Goal: Task Accomplishment & Management: Complete application form

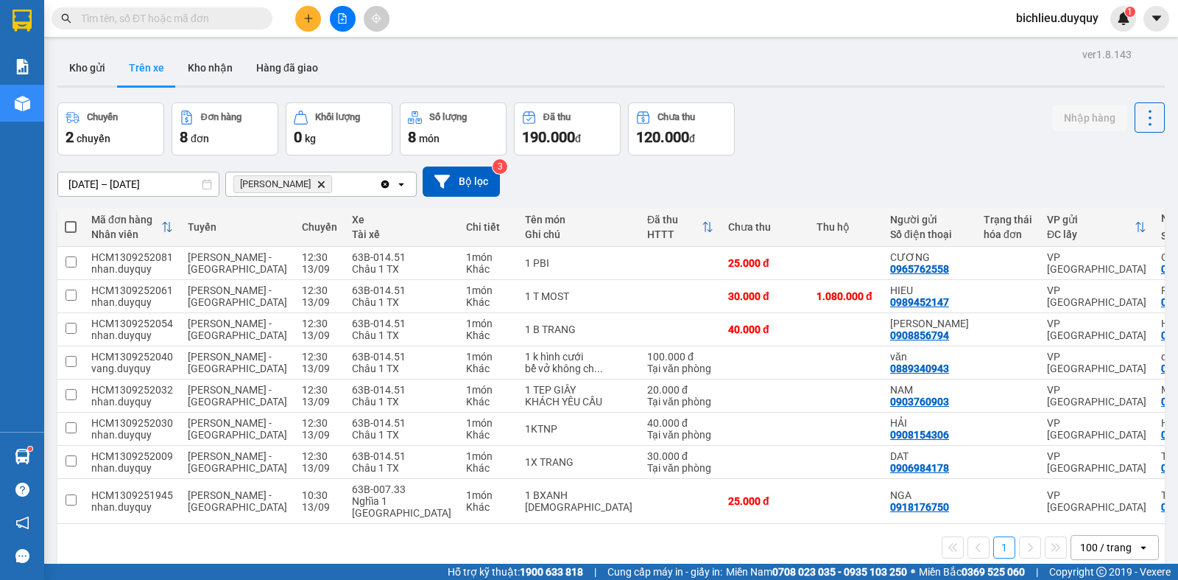
click at [309, 25] on button at bounding box center [308, 19] width 26 height 26
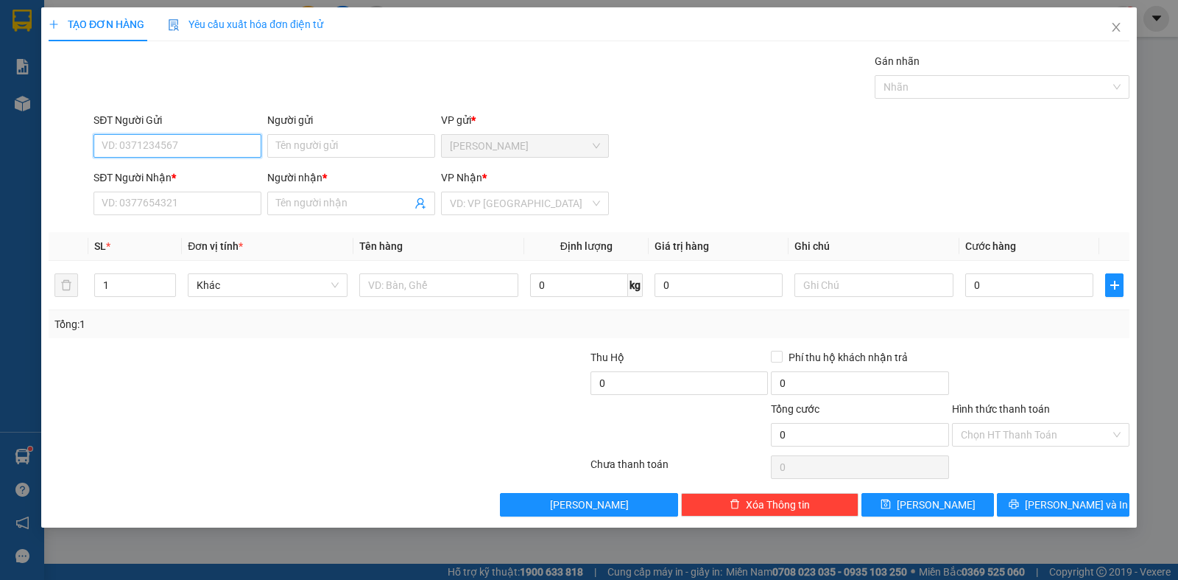
click at [134, 144] on input "SĐT Người Gửi" at bounding box center [178, 146] width 168 height 24
type input "0376776899"
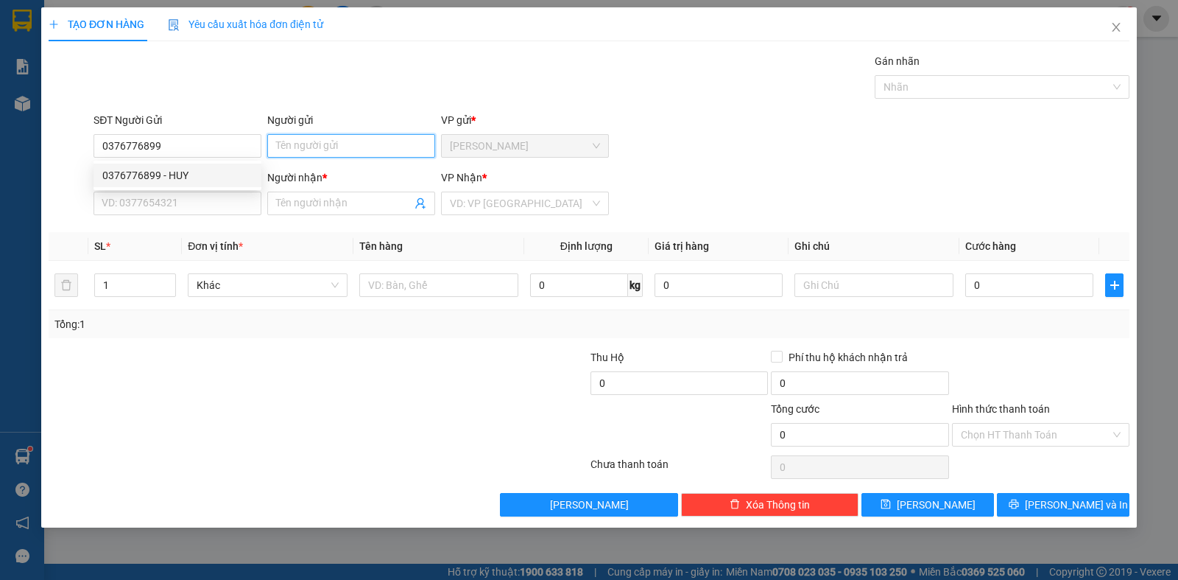
click at [279, 147] on input "Người gửi" at bounding box center [351, 146] width 168 height 24
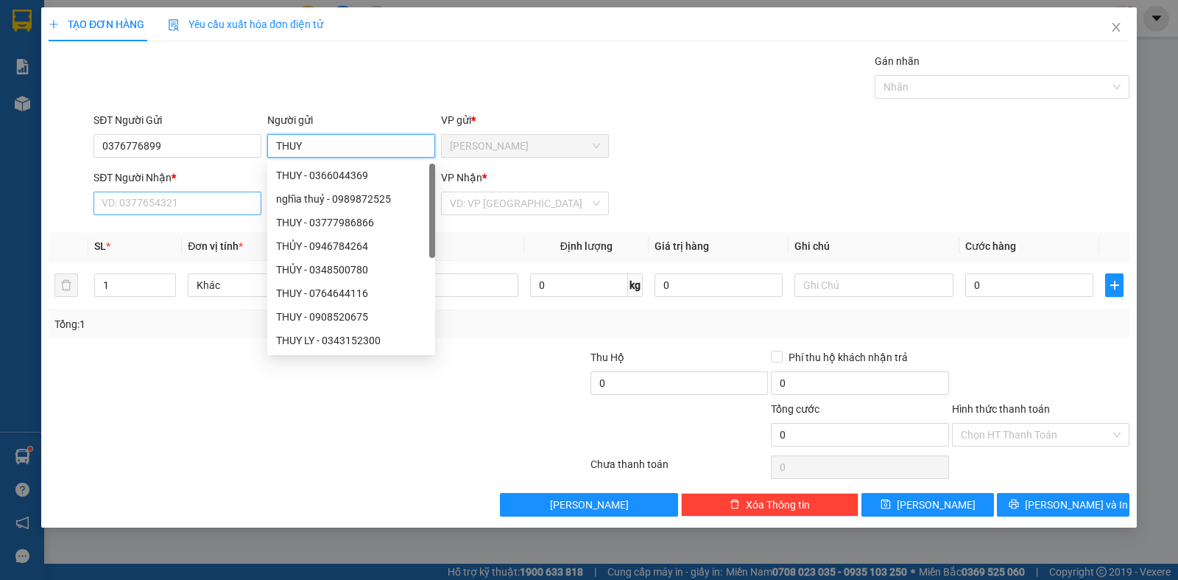
type input "THUY"
click at [129, 205] on input "SĐT Người Nhận *" at bounding box center [178, 203] width 168 height 24
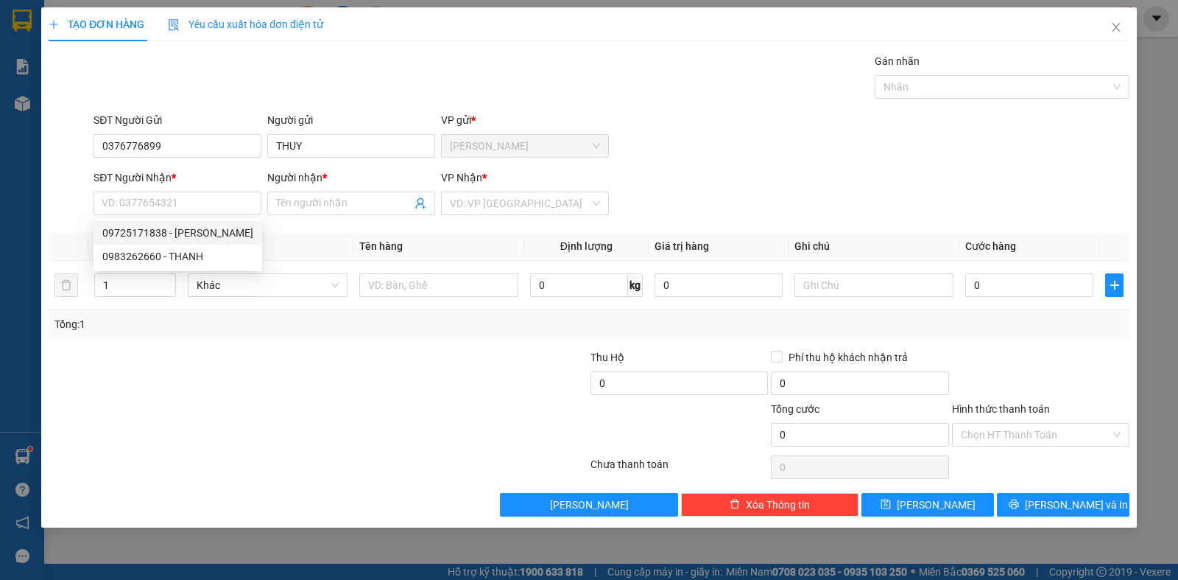
click at [140, 218] on div "09725171838 0983262660 09725171838 - NHU 0983262660 - THANH" at bounding box center [178, 244] width 169 height 53
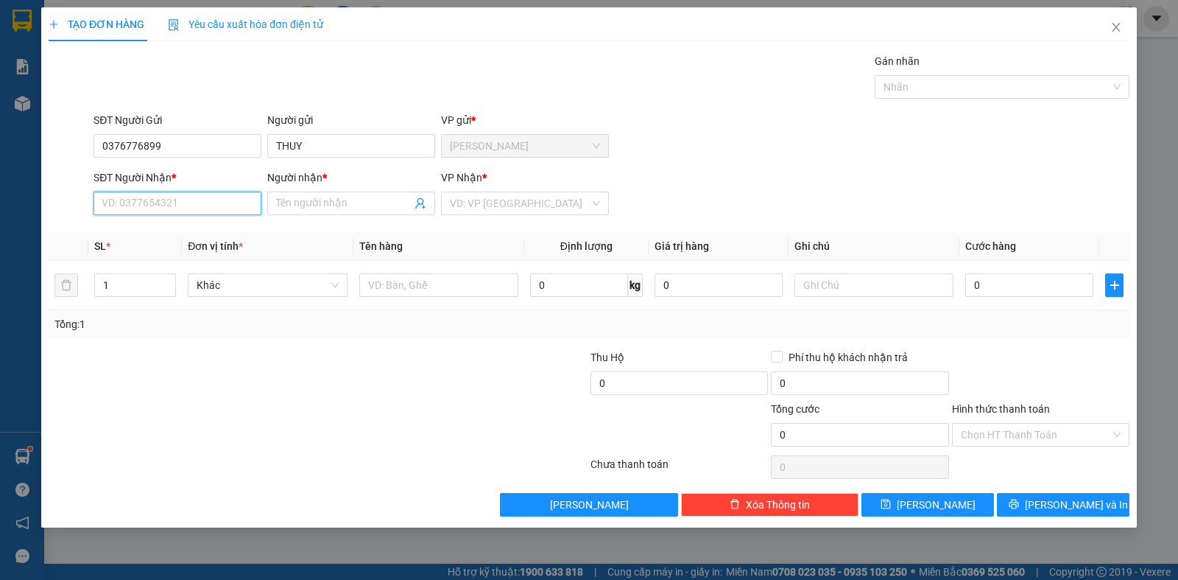
click at [168, 200] on input "SĐT Người Nhận *" at bounding box center [178, 203] width 168 height 24
click at [143, 199] on input "SĐT Người Nhận *" at bounding box center [178, 203] width 168 height 24
type input "0975171838"
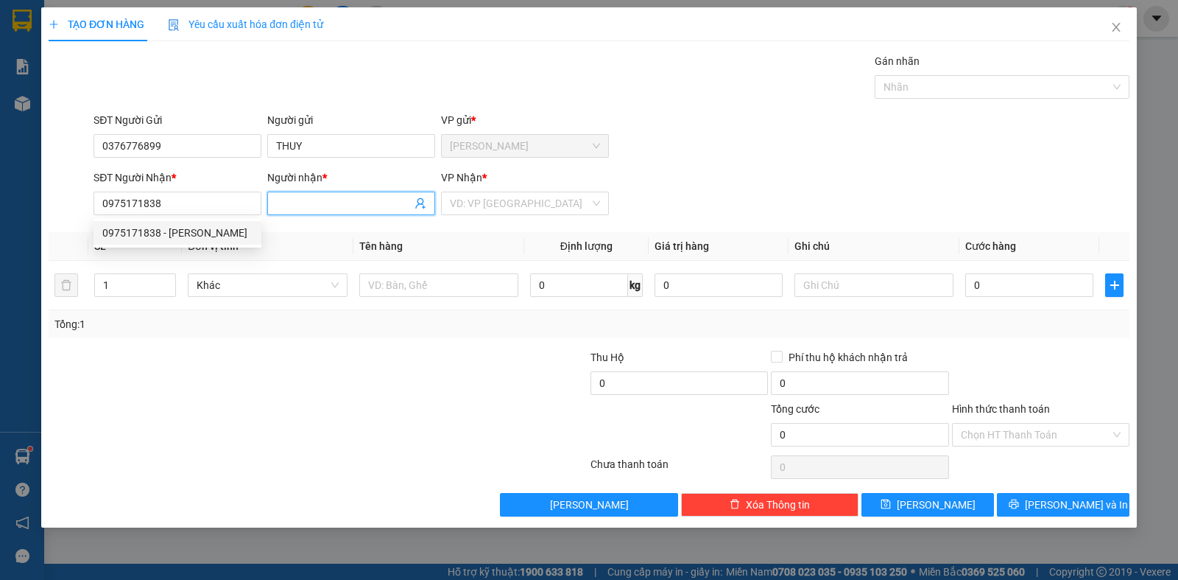
click at [298, 206] on input "Người nhận *" at bounding box center [343, 203] width 135 height 16
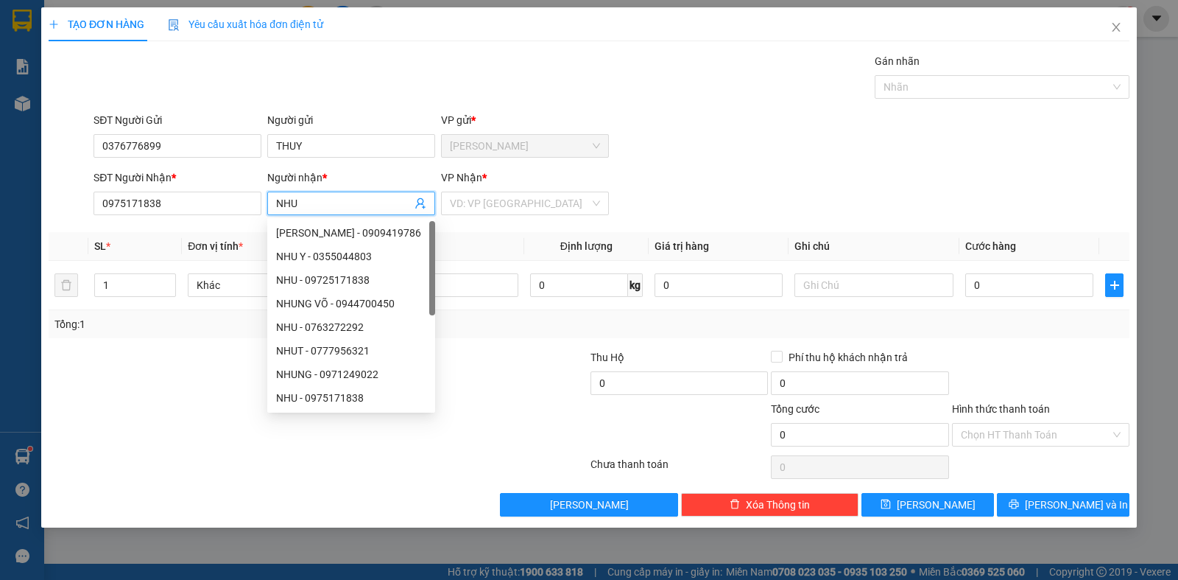
type input "NHU"
click at [515, 197] on input "search" at bounding box center [520, 203] width 140 height 22
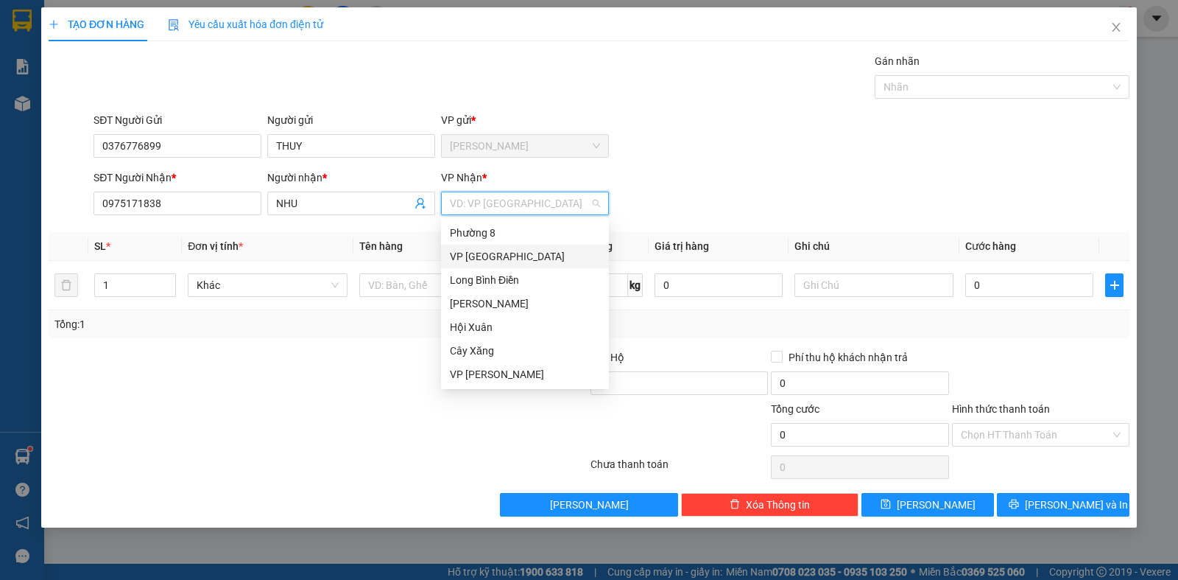
click at [453, 261] on div "VP [GEOGRAPHIC_DATA]" at bounding box center [525, 256] width 150 height 16
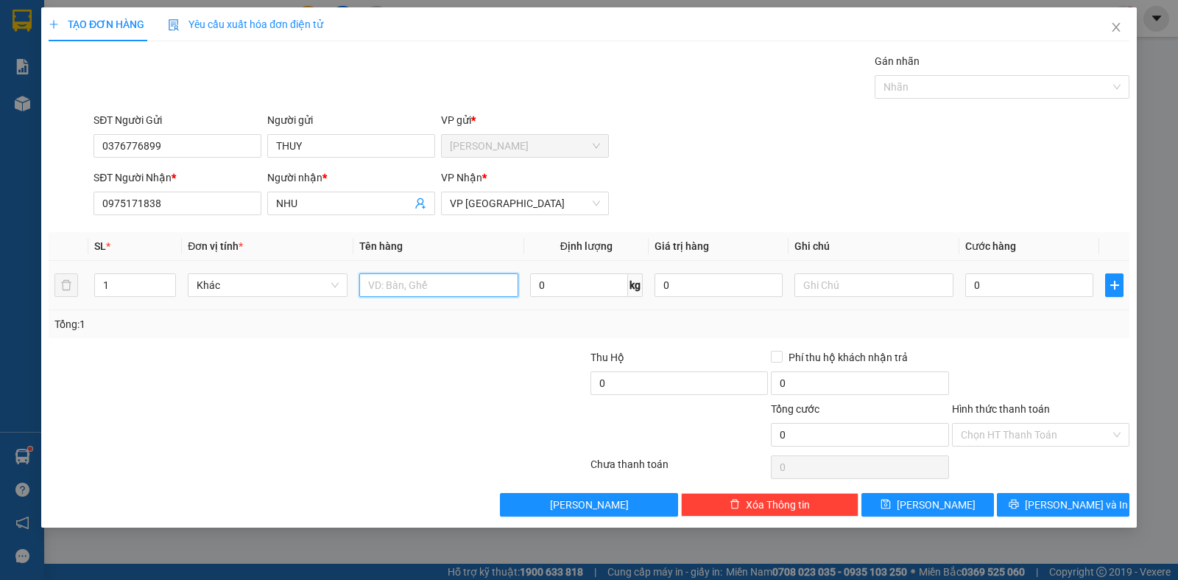
click at [428, 284] on input "text" at bounding box center [438, 285] width 159 height 24
type input "1TNP"
click at [898, 286] on input "text" at bounding box center [874, 285] width 159 height 24
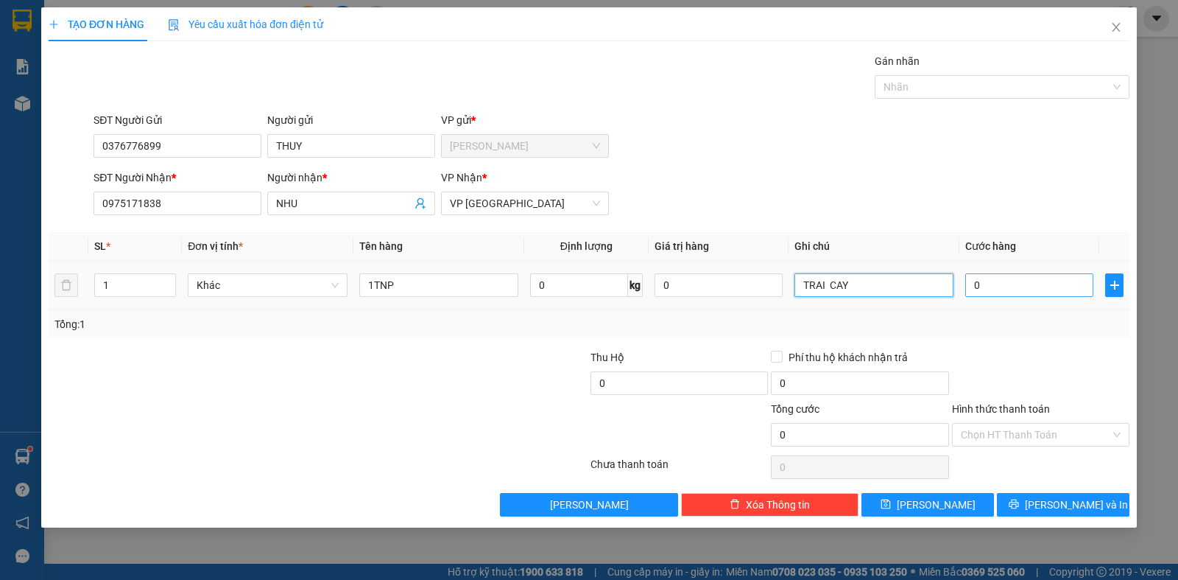
type input "TRAI CAY"
click at [1020, 278] on input "0" at bounding box center [1029, 285] width 128 height 24
type input "4"
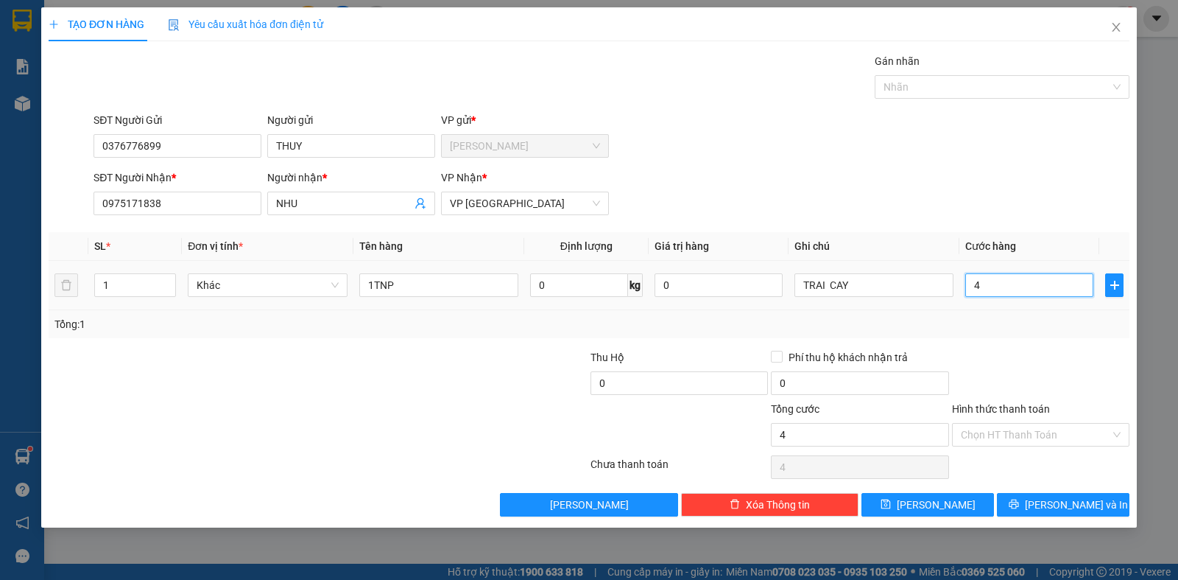
type input "40"
type input "400"
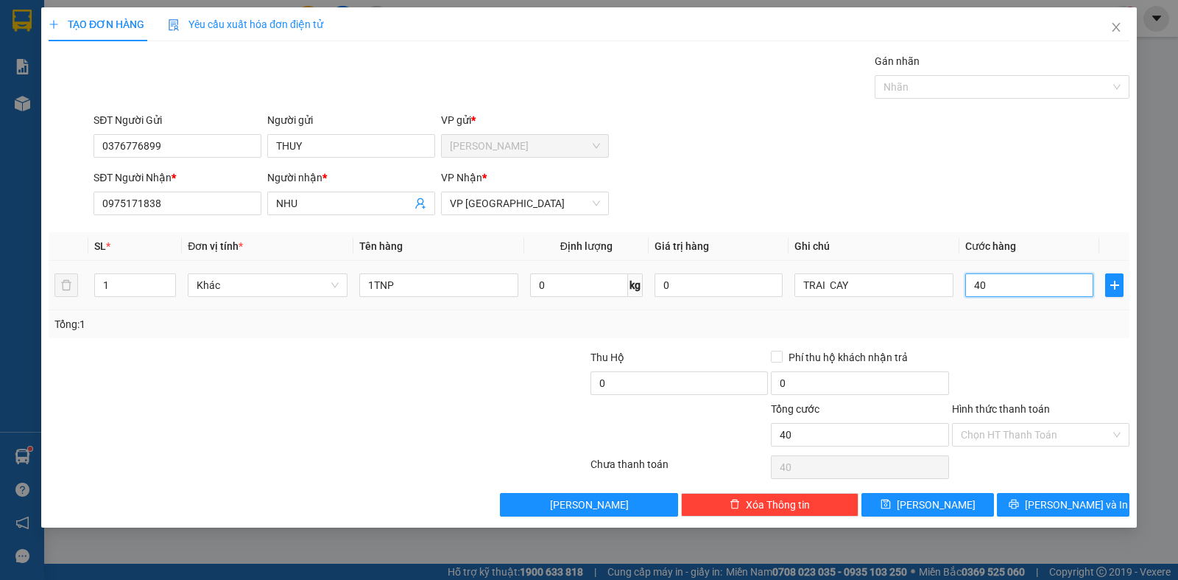
type input "400"
type input "4.000"
type input "40.000"
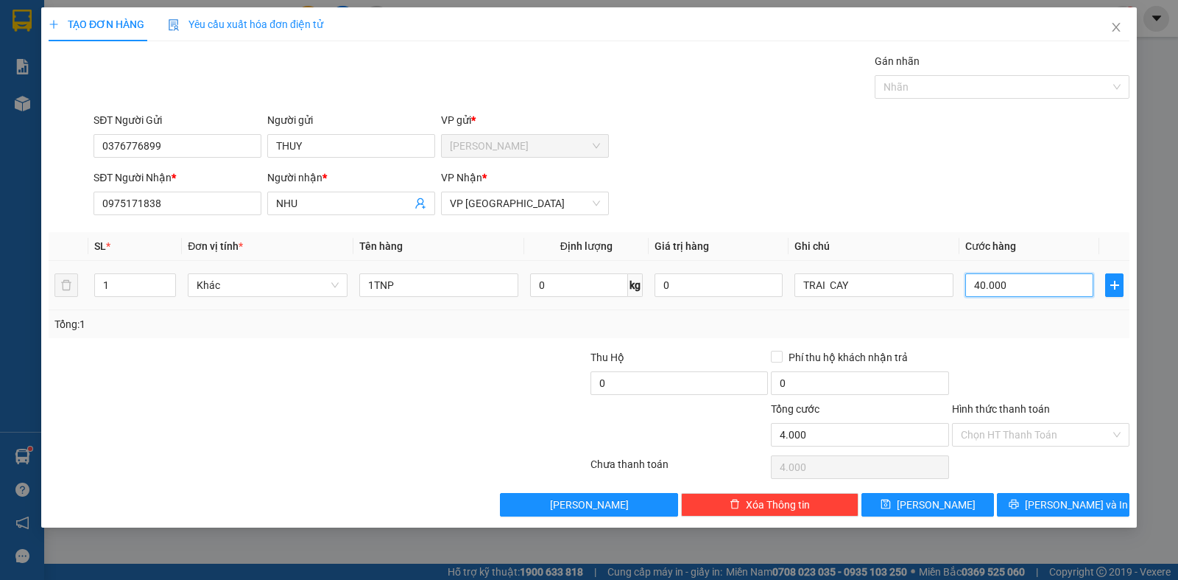
type input "40.000"
click at [966, 427] on input "Hình thức thanh toán" at bounding box center [1035, 434] width 149 height 22
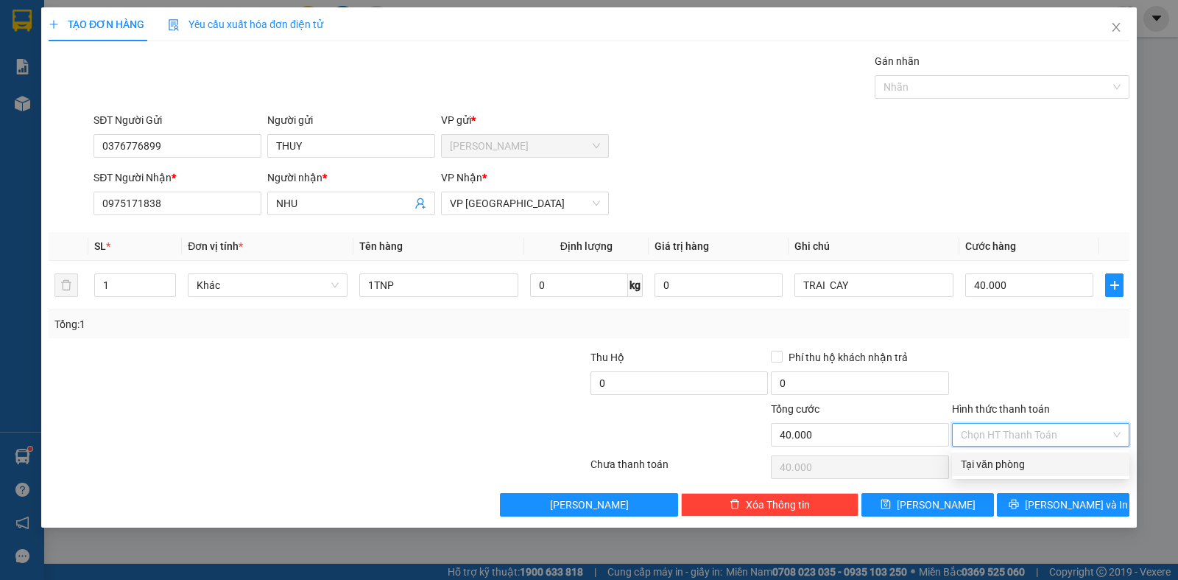
click at [972, 460] on div "Tại văn phòng" at bounding box center [1041, 464] width 160 height 16
type input "0"
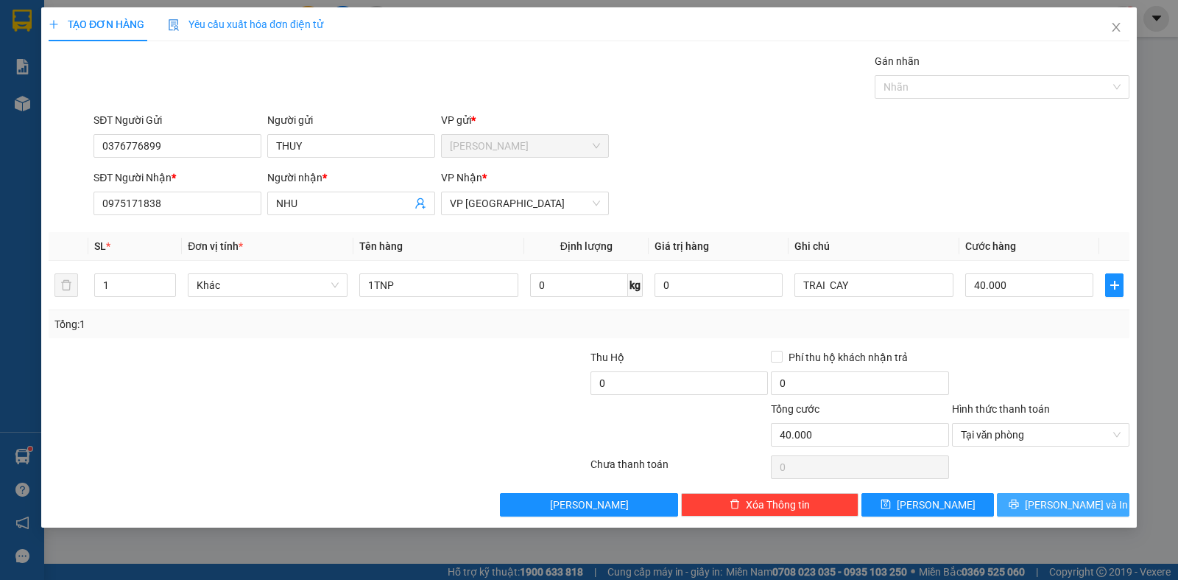
click at [1048, 509] on button "[PERSON_NAME] và In" at bounding box center [1063, 505] width 133 height 24
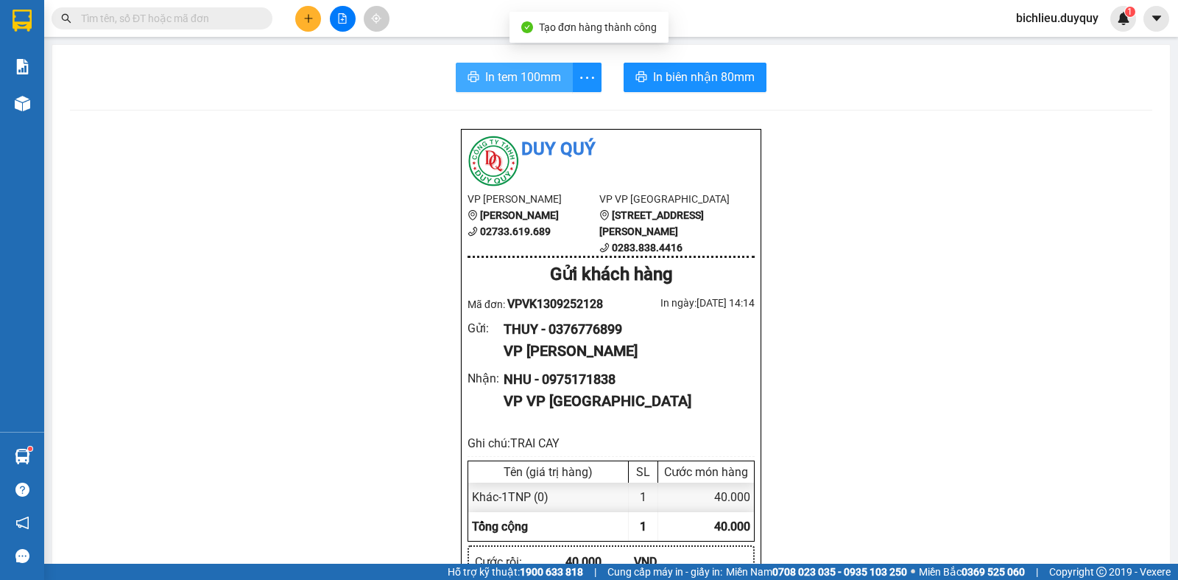
click at [523, 75] on span "In tem 100mm" at bounding box center [523, 77] width 76 height 18
click at [501, 73] on span "In tem 100mm" at bounding box center [526, 77] width 76 height 18
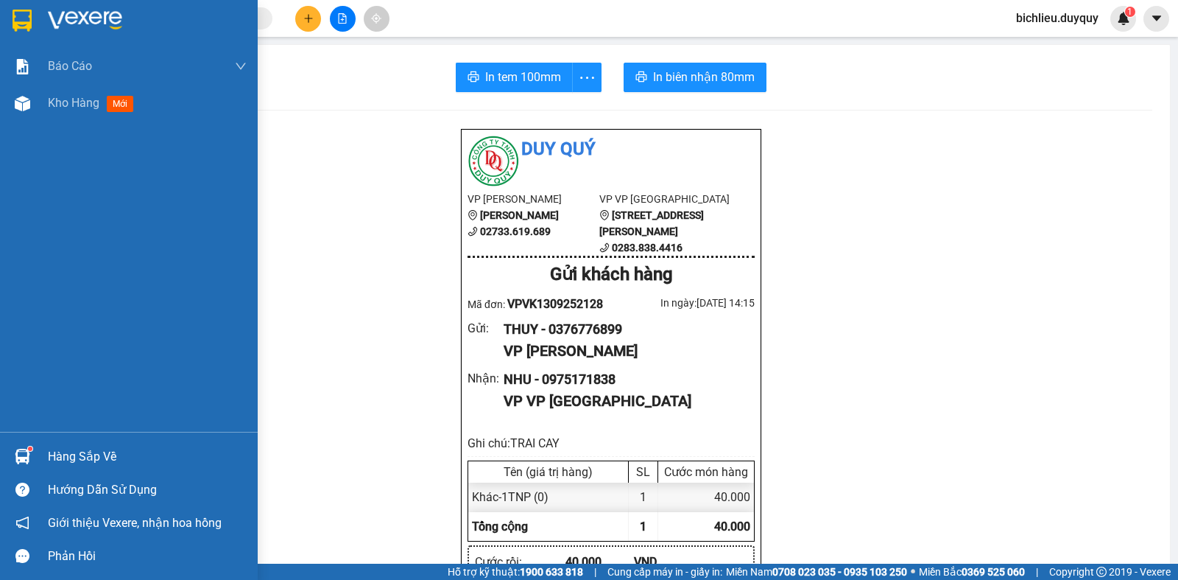
click at [16, 18] on img at bounding box center [22, 21] width 19 height 22
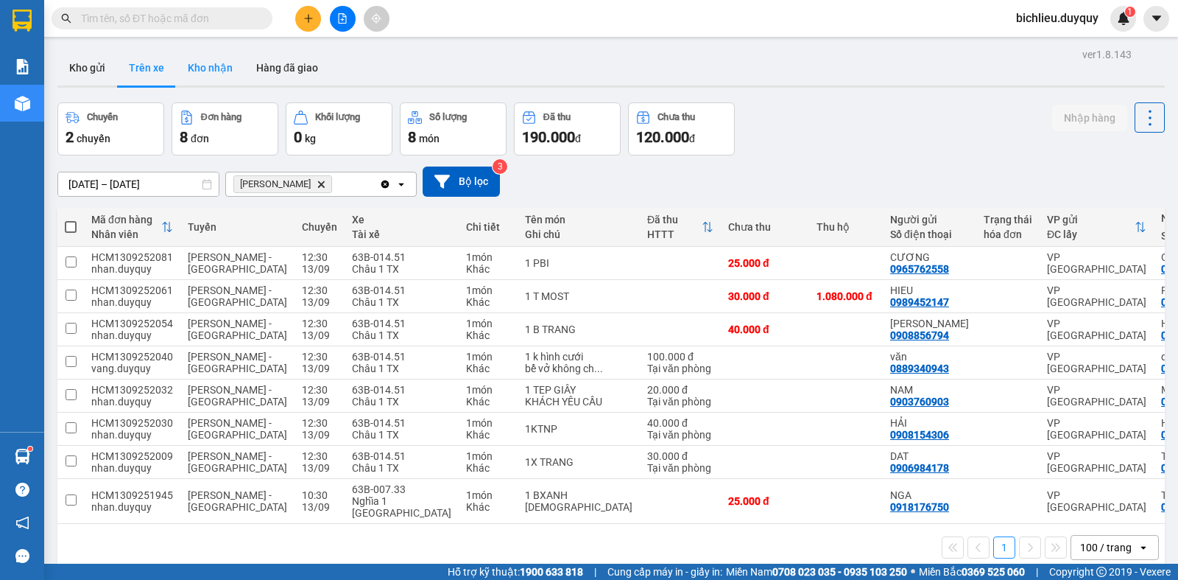
click at [202, 71] on button "Kho nhận" at bounding box center [210, 67] width 68 height 35
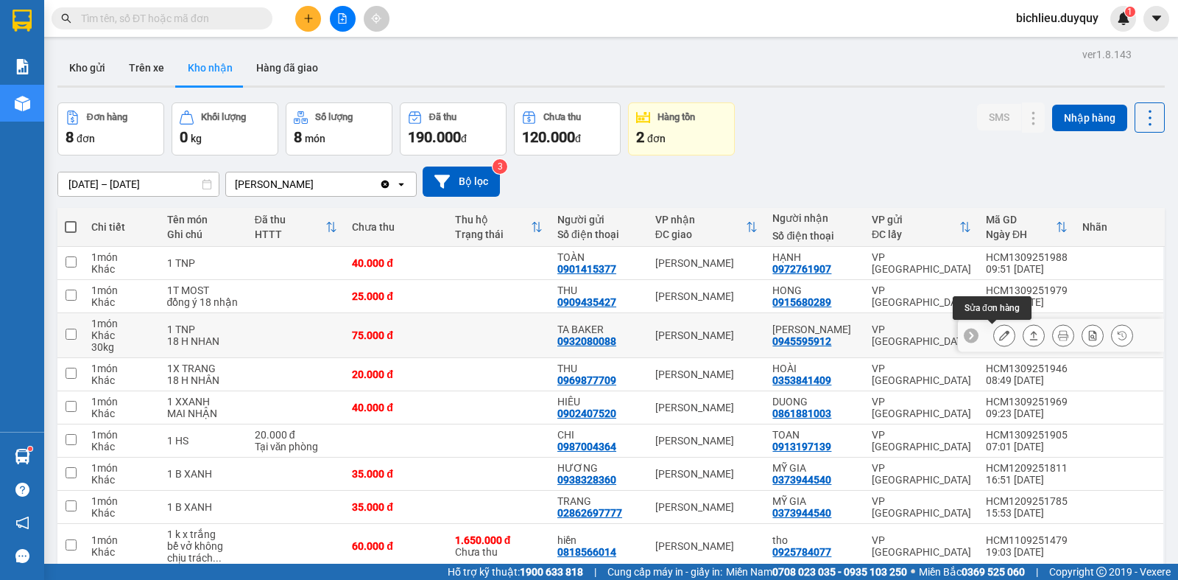
click at [999, 335] on icon at bounding box center [1004, 335] width 10 height 10
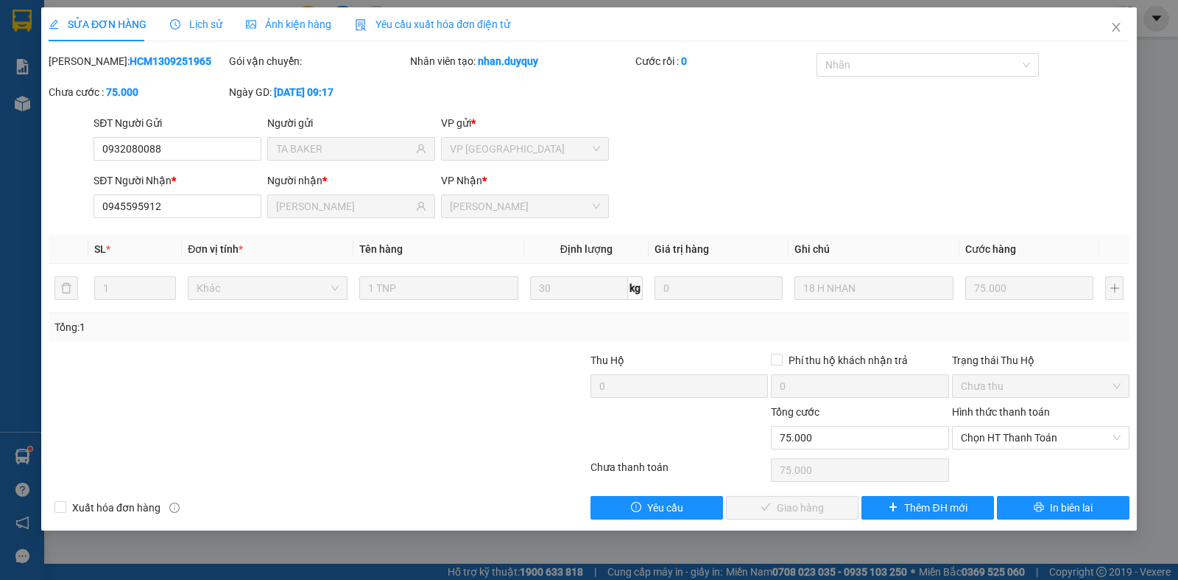
type input "0932080088"
type input "TA BAKER"
type input "0945595912"
type input "[PERSON_NAME]"
type input "75.000"
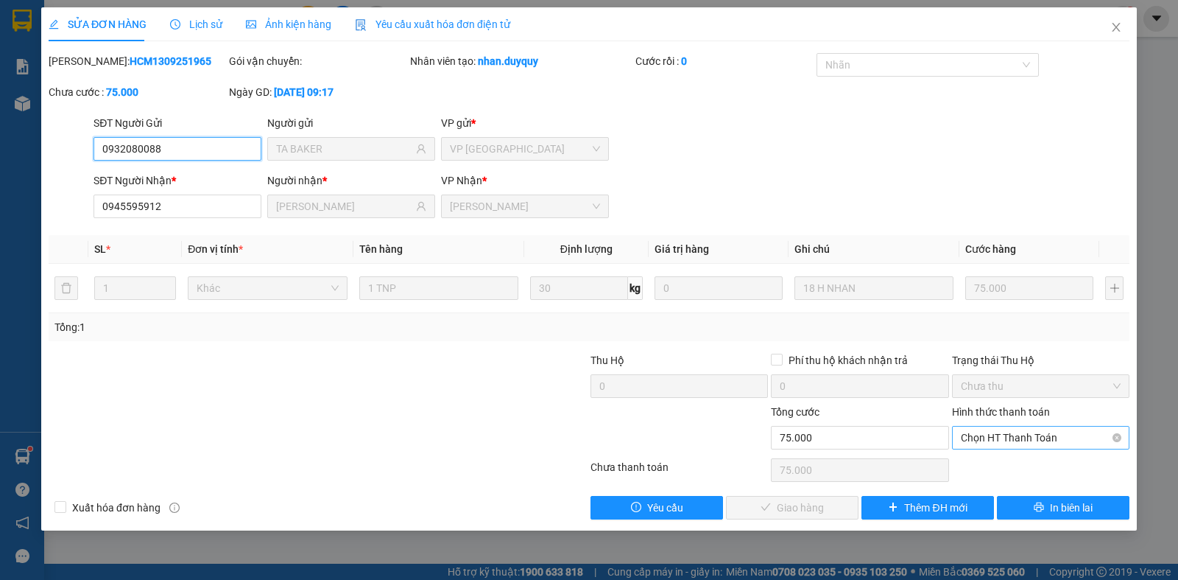
drag, startPoint x: 994, startPoint y: 437, endPoint x: 979, endPoint y: 445, distance: 17.5
click at [987, 439] on span "Chọn HT Thanh Toán" at bounding box center [1041, 437] width 160 height 22
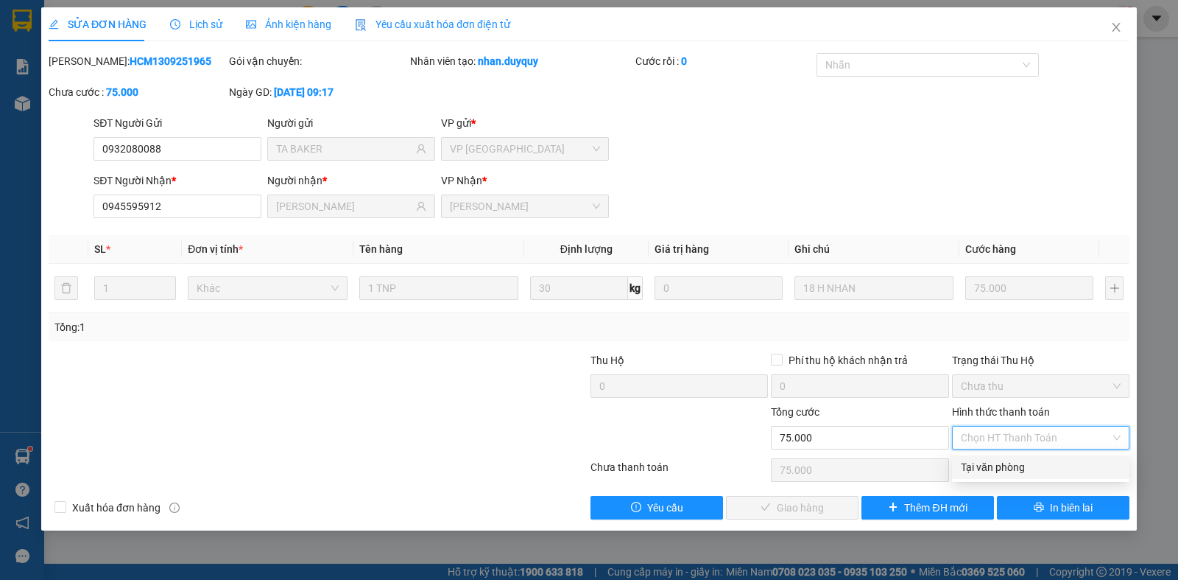
click at [976, 466] on div "Tại văn phòng" at bounding box center [1041, 467] width 160 height 16
type input "0"
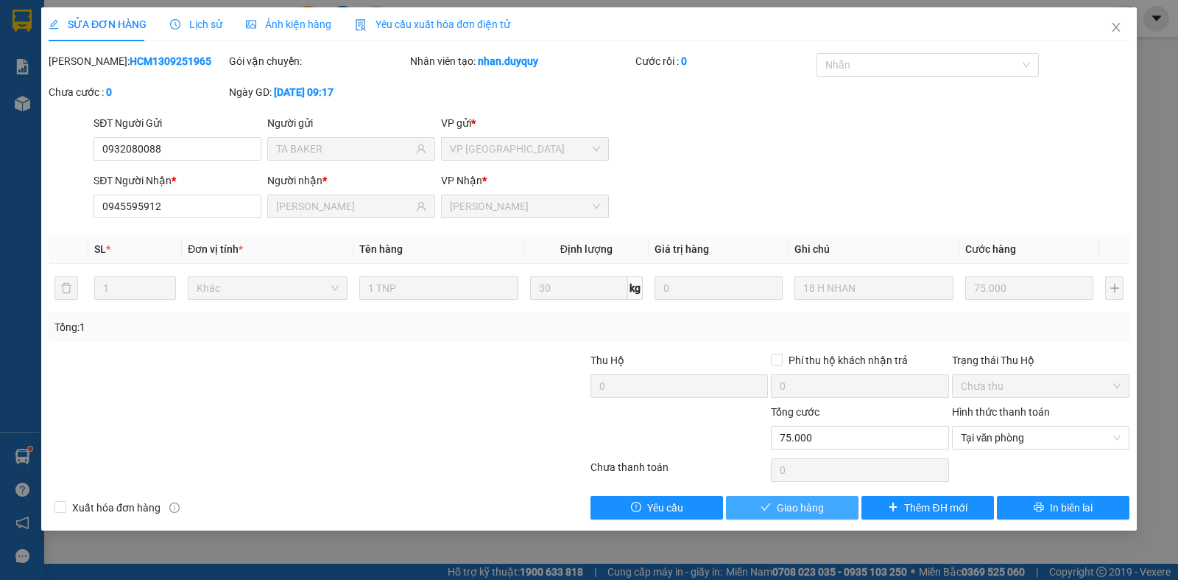
click at [826, 502] on button "Giao hàng" at bounding box center [792, 508] width 133 height 24
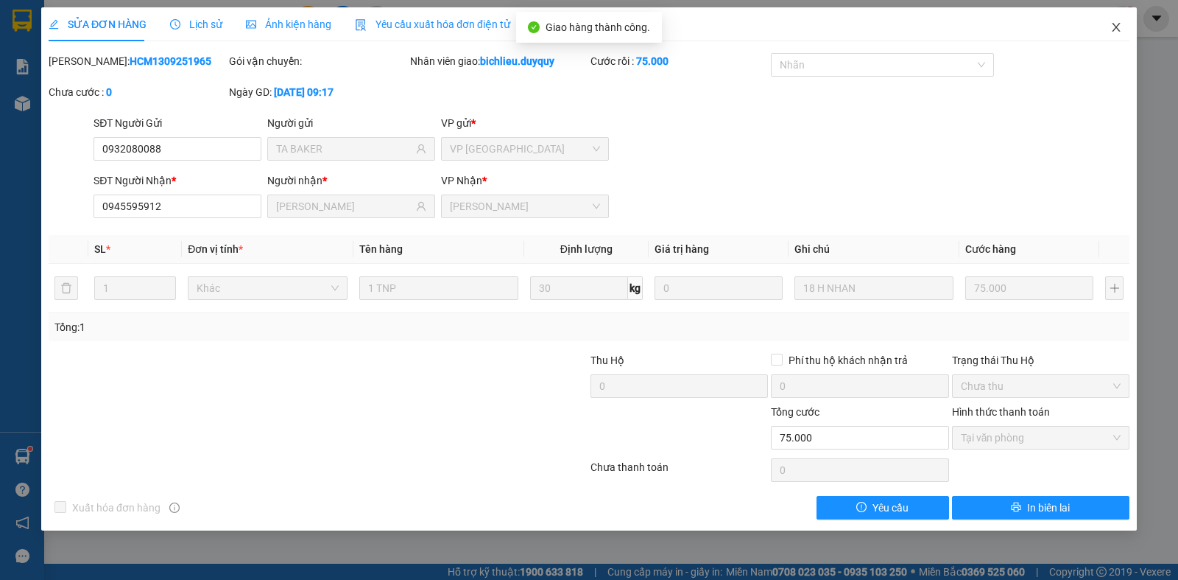
click at [1131, 32] on span "Close" at bounding box center [1116, 27] width 41 height 41
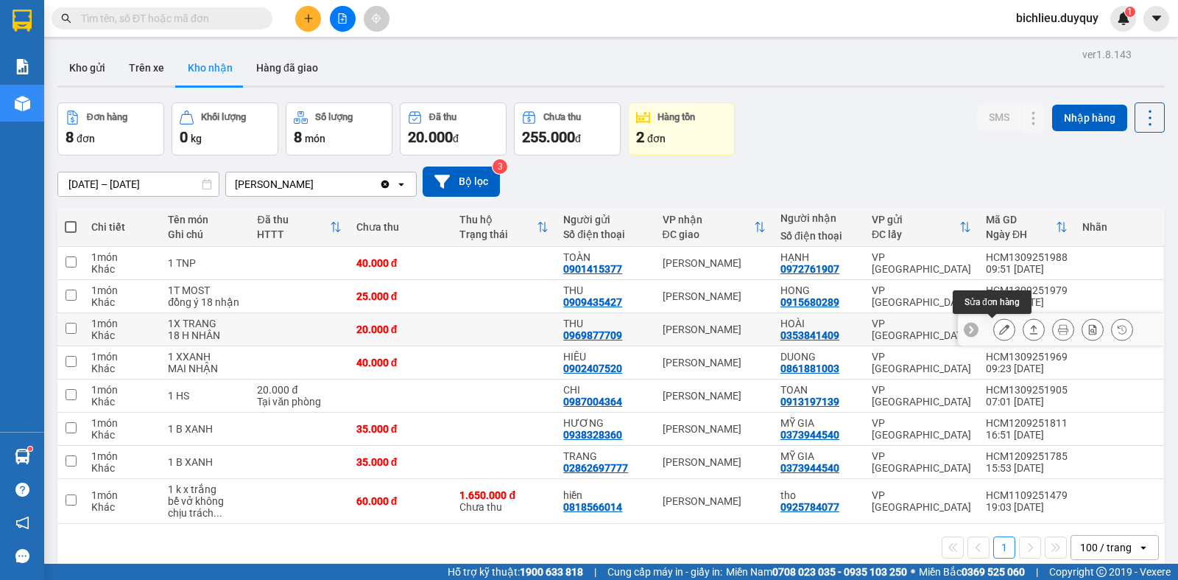
click at [999, 325] on icon at bounding box center [1004, 329] width 10 height 10
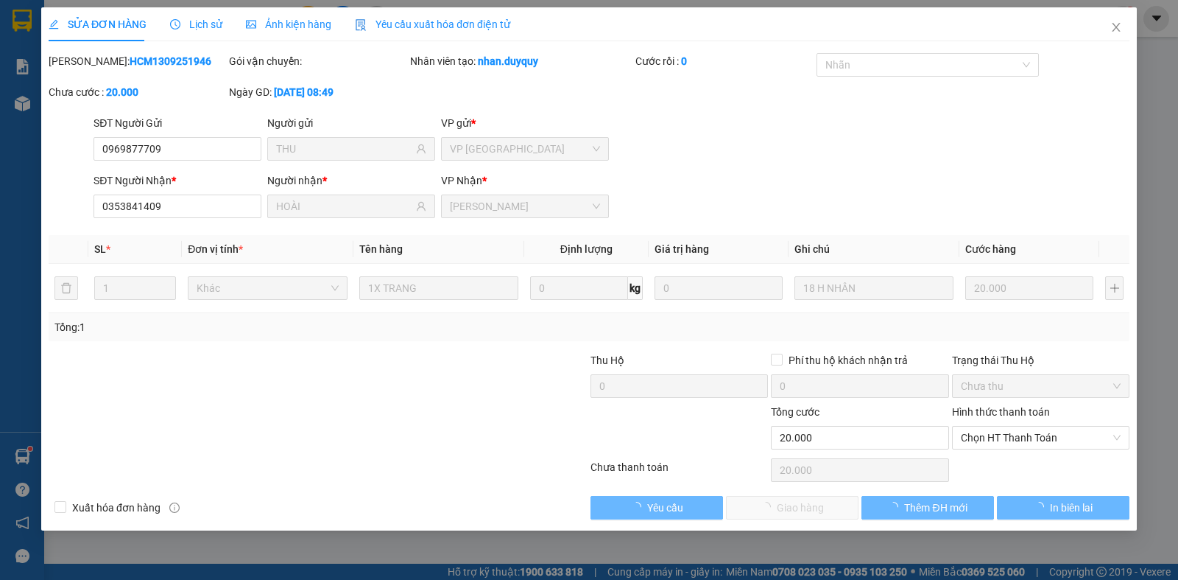
type input "0969877709"
type input "THU"
type input "0353841409"
type input "HOÀI"
type input "20.000"
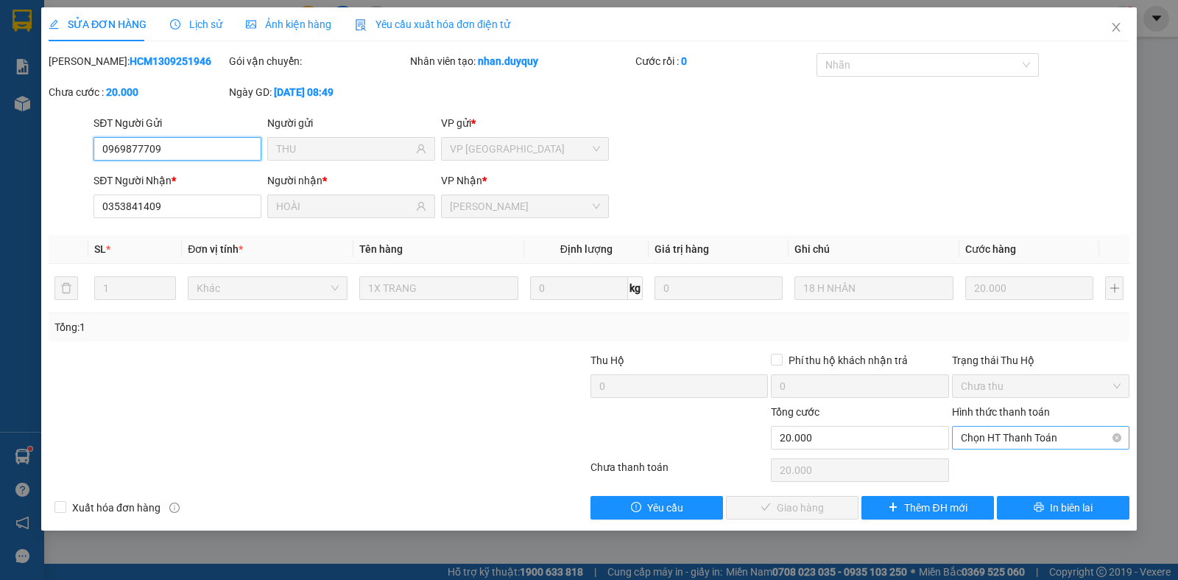
click at [981, 432] on span "Chọn HT Thanh Toán" at bounding box center [1041, 437] width 160 height 22
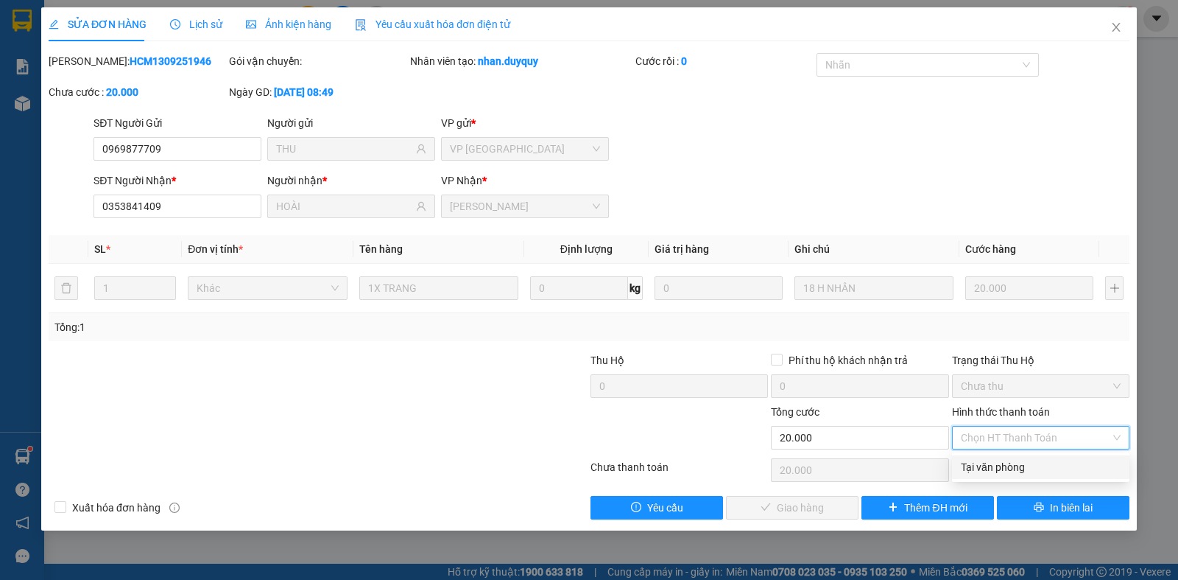
click at [979, 465] on div "Tại văn phòng" at bounding box center [1041, 467] width 160 height 16
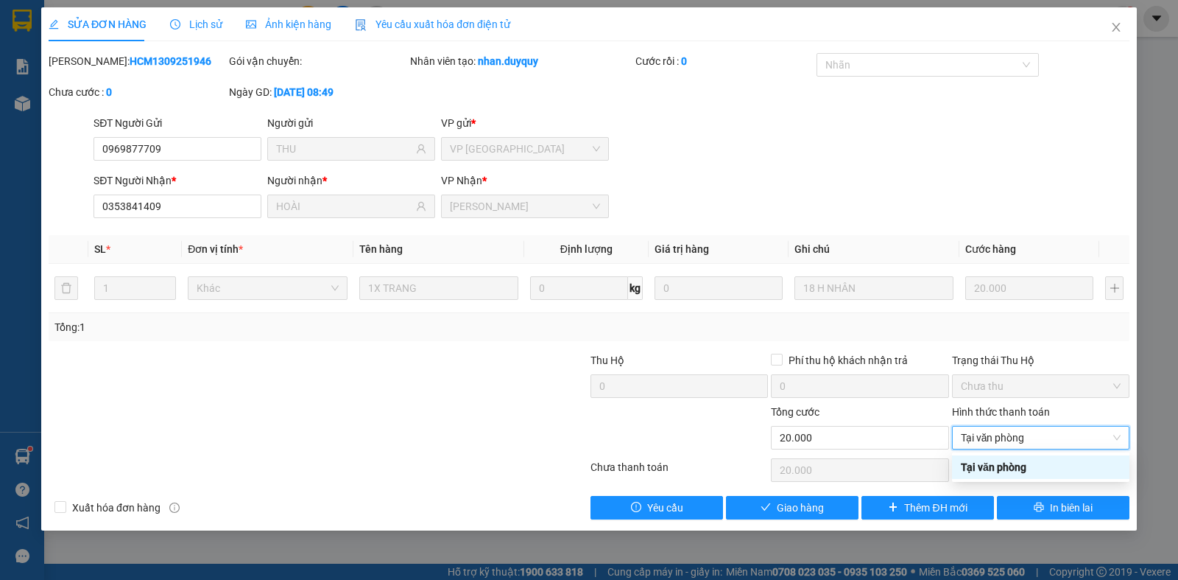
type input "0"
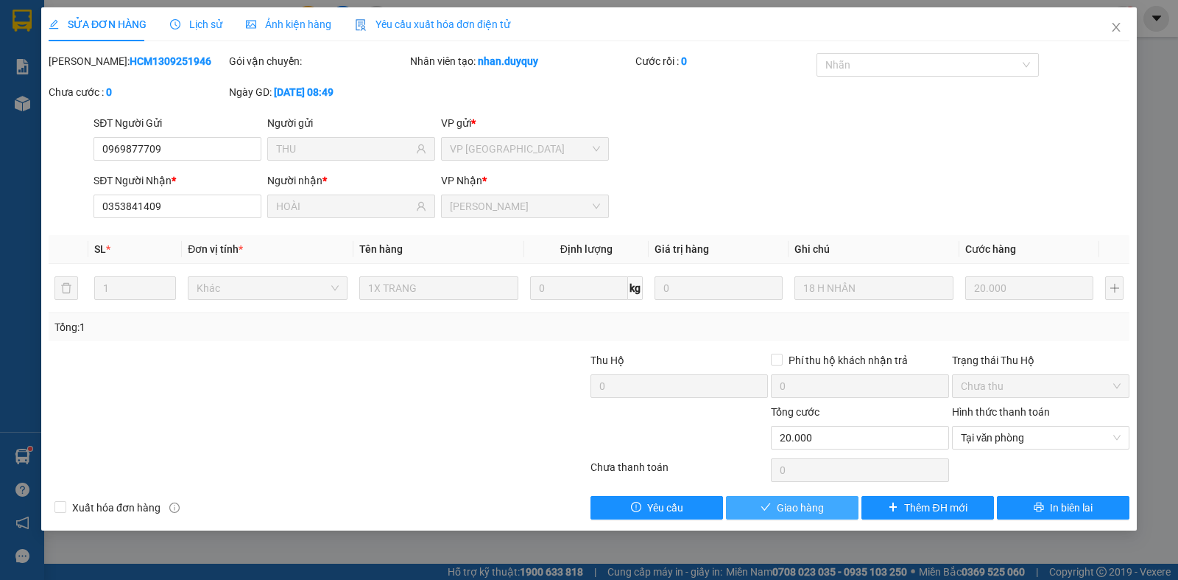
click at [775, 511] on button "Giao hàng" at bounding box center [792, 508] width 133 height 24
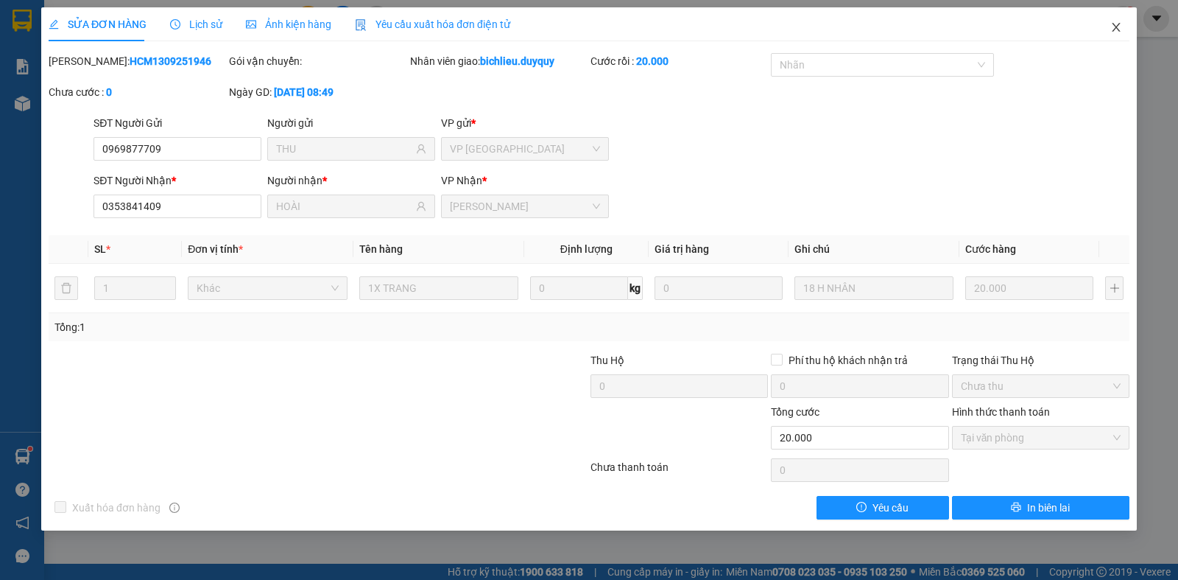
click at [1122, 32] on icon "close" at bounding box center [1117, 27] width 12 height 12
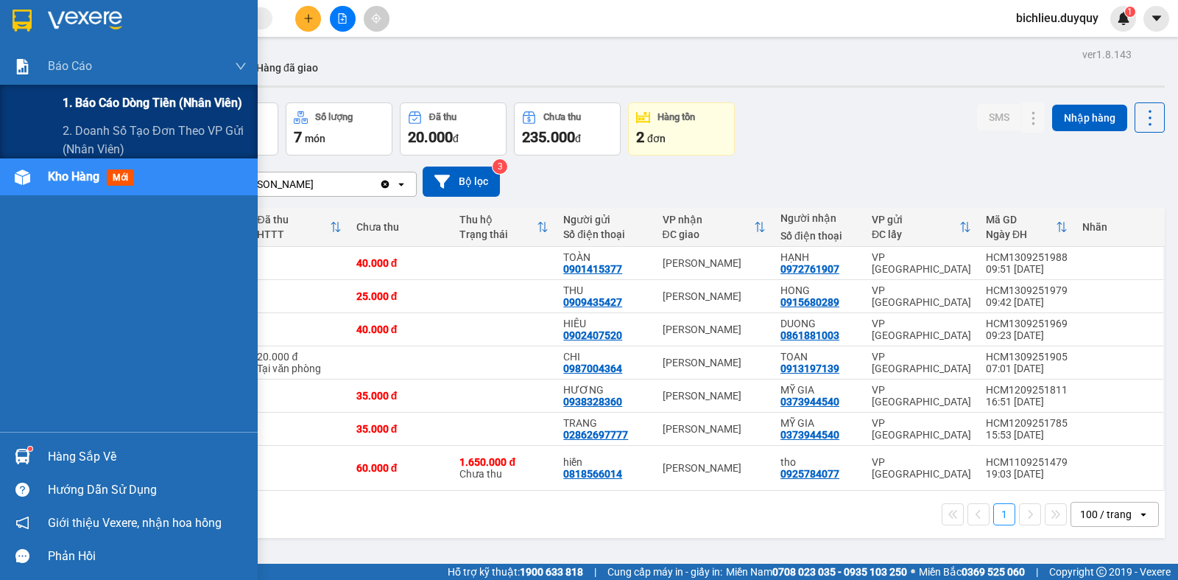
click at [92, 108] on span "1. Báo cáo dòng tiền (nhân viên)" at bounding box center [153, 103] width 180 height 18
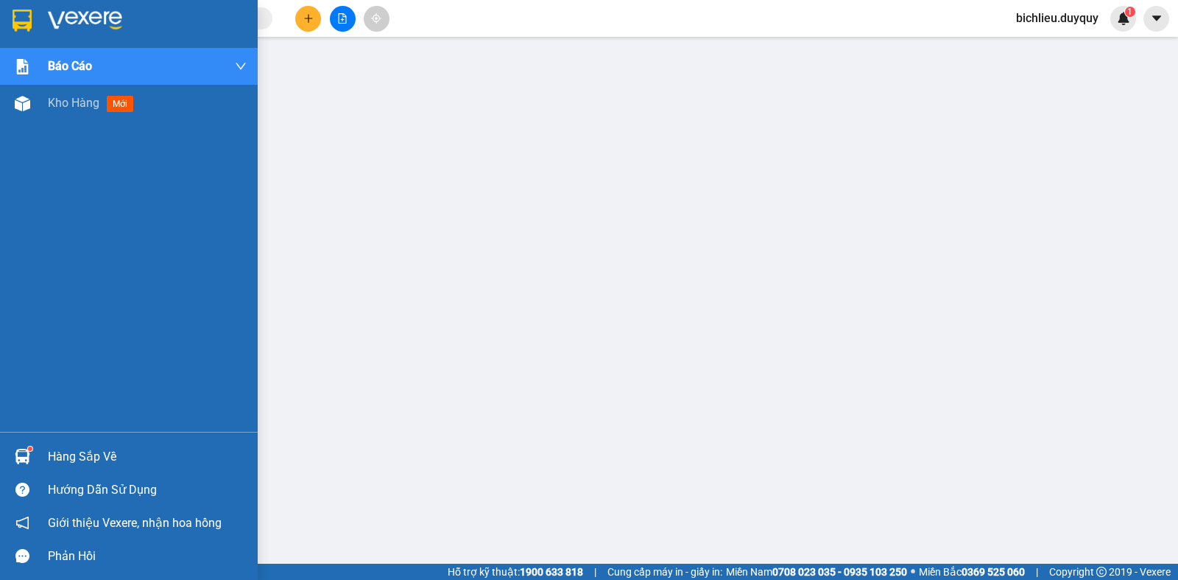
click at [22, 15] on img at bounding box center [22, 21] width 19 height 22
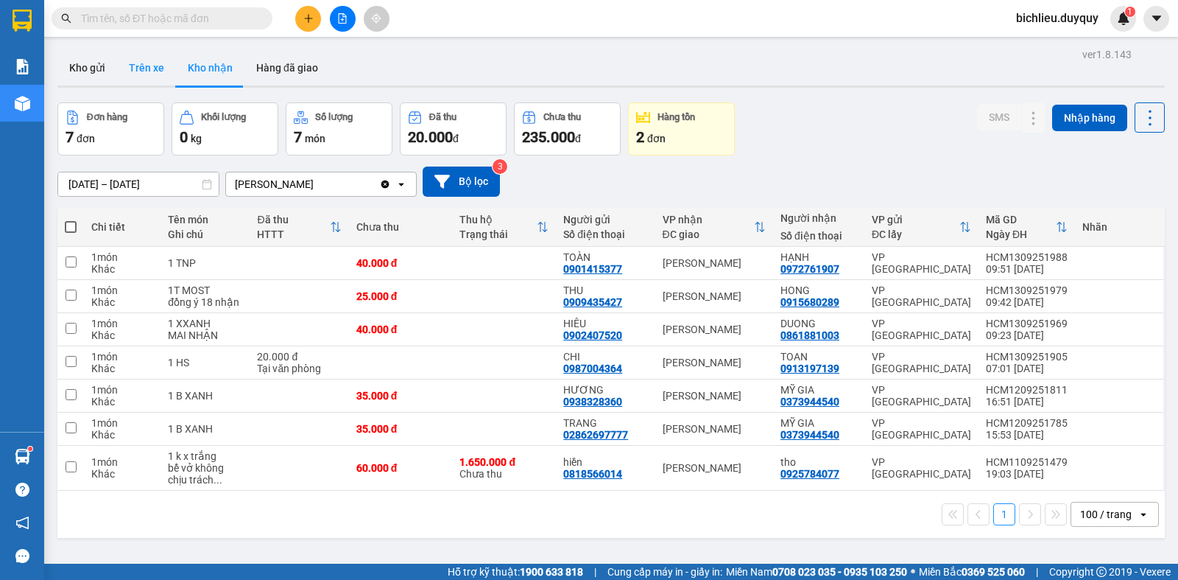
click at [145, 77] on button "Trên xe" at bounding box center [146, 67] width 59 height 35
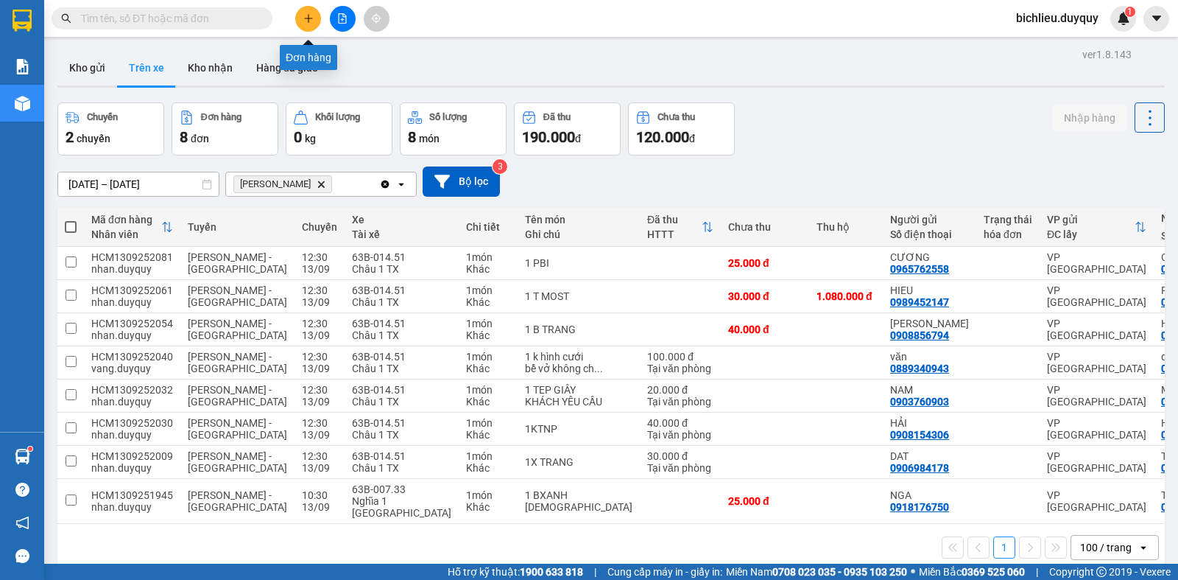
click at [311, 21] on icon "plus" at bounding box center [308, 18] width 10 height 10
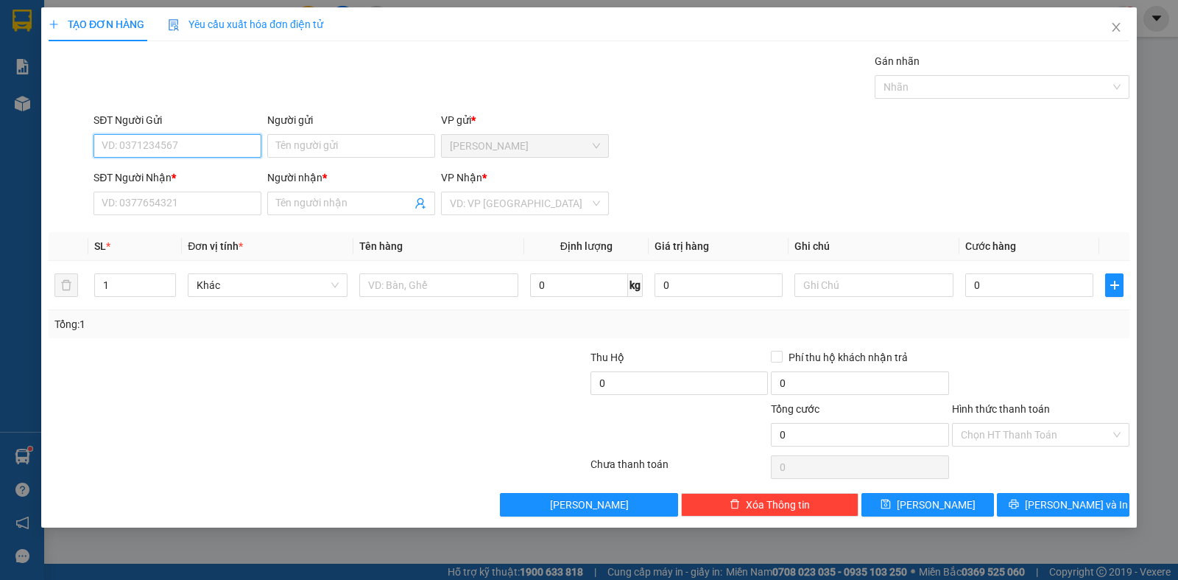
click at [144, 145] on input "SĐT Người Gửi" at bounding box center [178, 146] width 168 height 24
click at [149, 139] on input "SĐT Người Gửi" at bounding box center [178, 146] width 168 height 24
click at [102, 147] on input "SĐT Người Gửi" at bounding box center [178, 146] width 168 height 24
type input "0837594979"
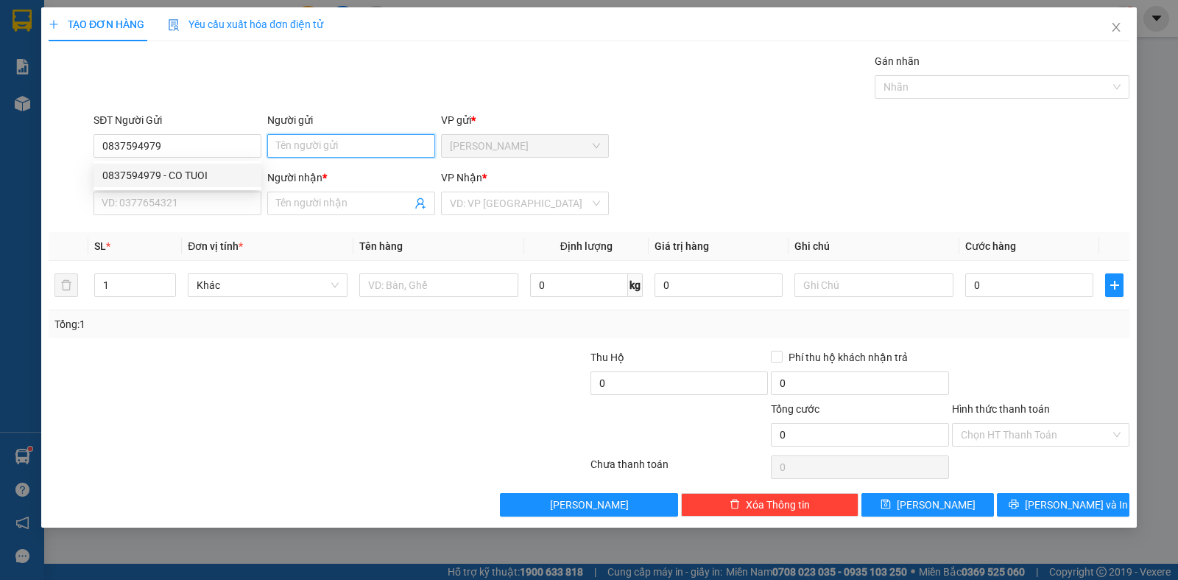
click at [284, 145] on input "Người gửi" at bounding box center [351, 146] width 168 height 24
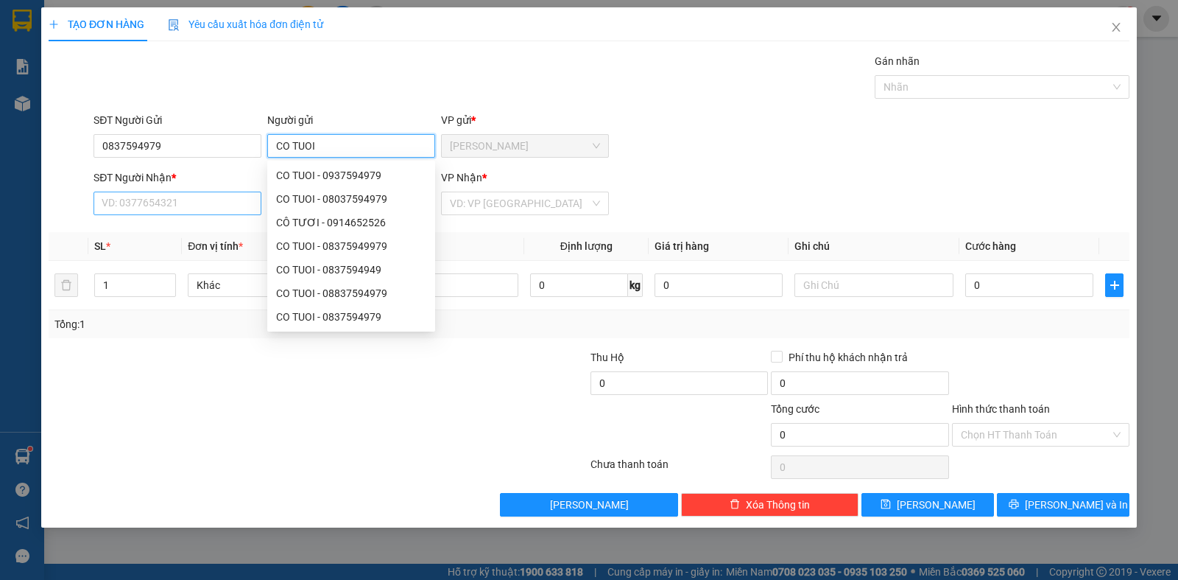
type input "CO TUOI"
click at [157, 207] on input "SĐT Người Nhận *" at bounding box center [178, 203] width 168 height 24
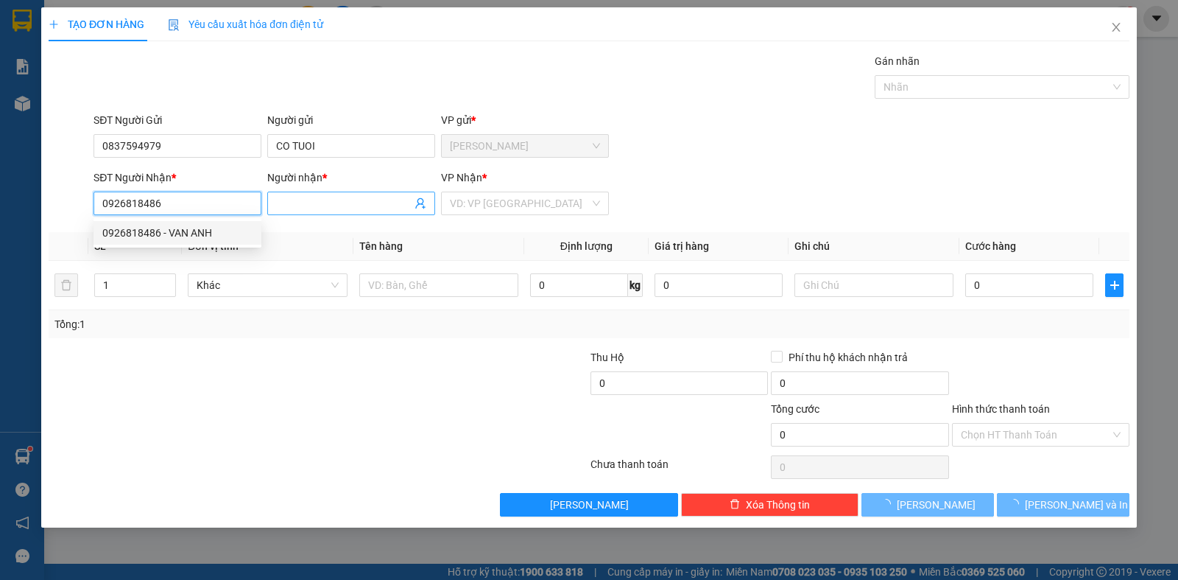
type input "0926818486"
click at [294, 200] on input "Người nhận *" at bounding box center [343, 203] width 135 height 16
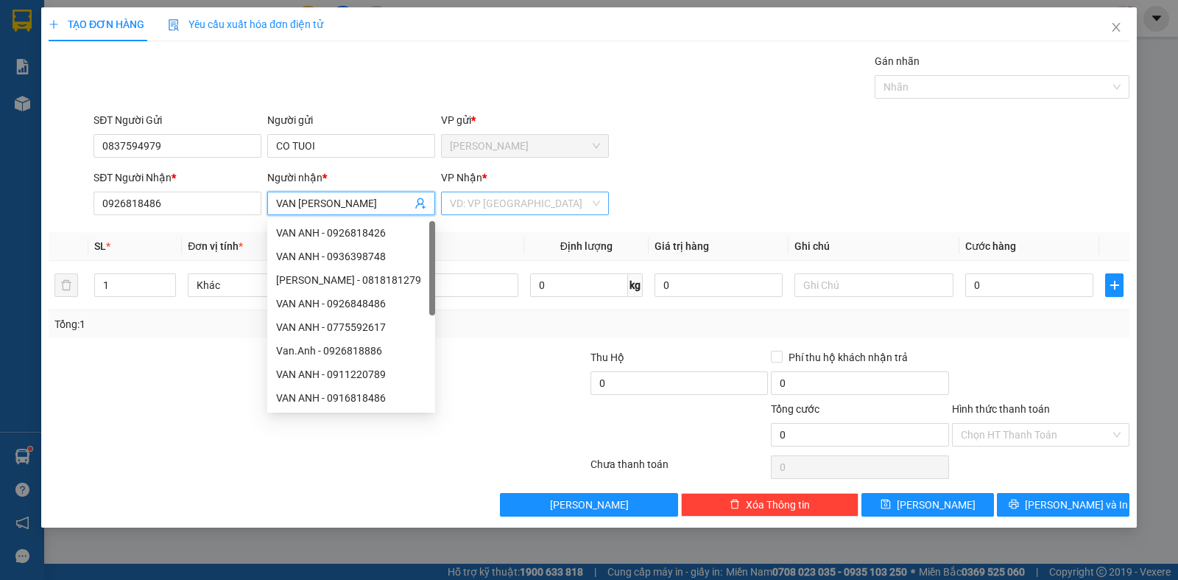
type input "VAN [PERSON_NAME]"
click at [513, 203] on input "search" at bounding box center [520, 203] width 140 height 22
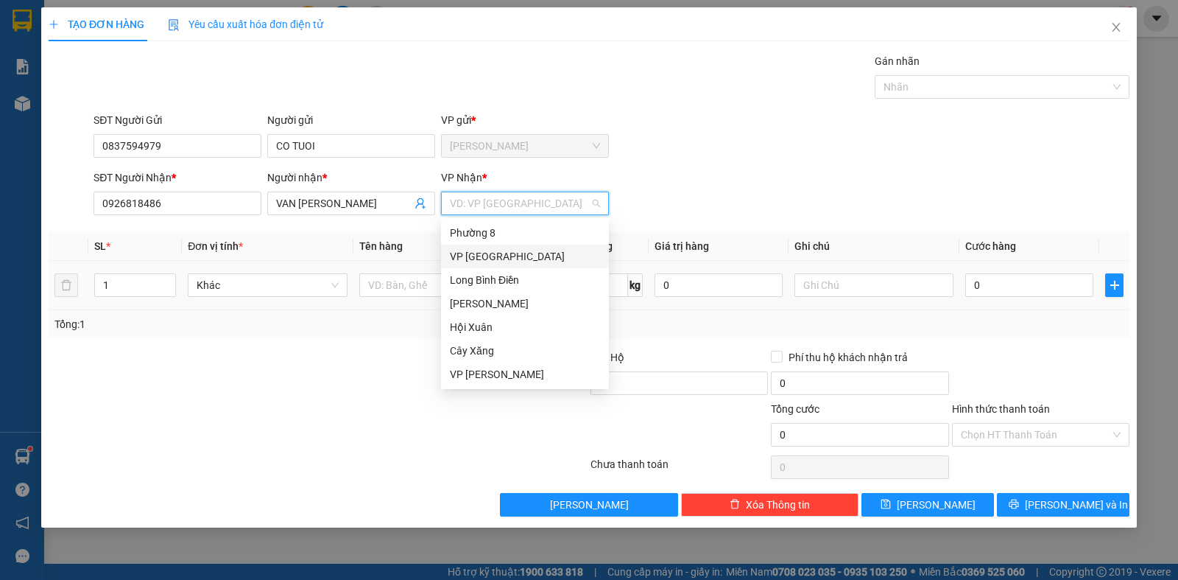
drag, startPoint x: 478, startPoint y: 255, endPoint x: 474, endPoint y: 272, distance: 18.2
click at [479, 255] on div "VP [GEOGRAPHIC_DATA]" at bounding box center [525, 256] width 150 height 16
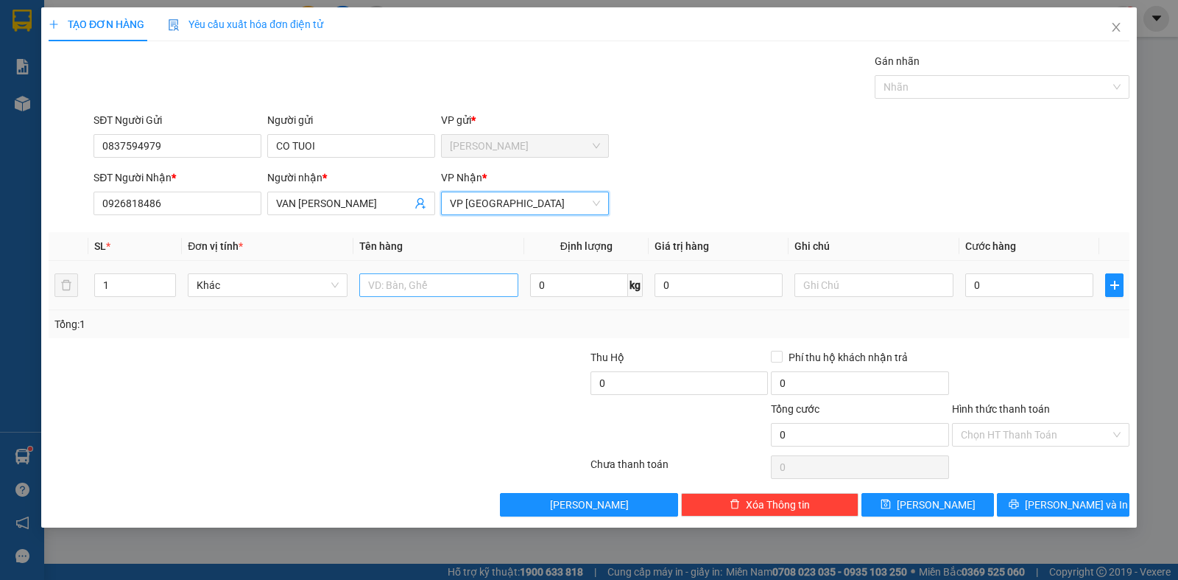
drag, startPoint x: 446, startPoint y: 298, endPoint x: 443, endPoint y: 284, distance: 14.3
click at [444, 292] on div at bounding box center [438, 284] width 159 height 29
click at [443, 284] on input "text" at bounding box center [438, 285] width 159 height 24
type input "1XOP XANH"
click at [1025, 287] on input "0" at bounding box center [1029, 285] width 128 height 24
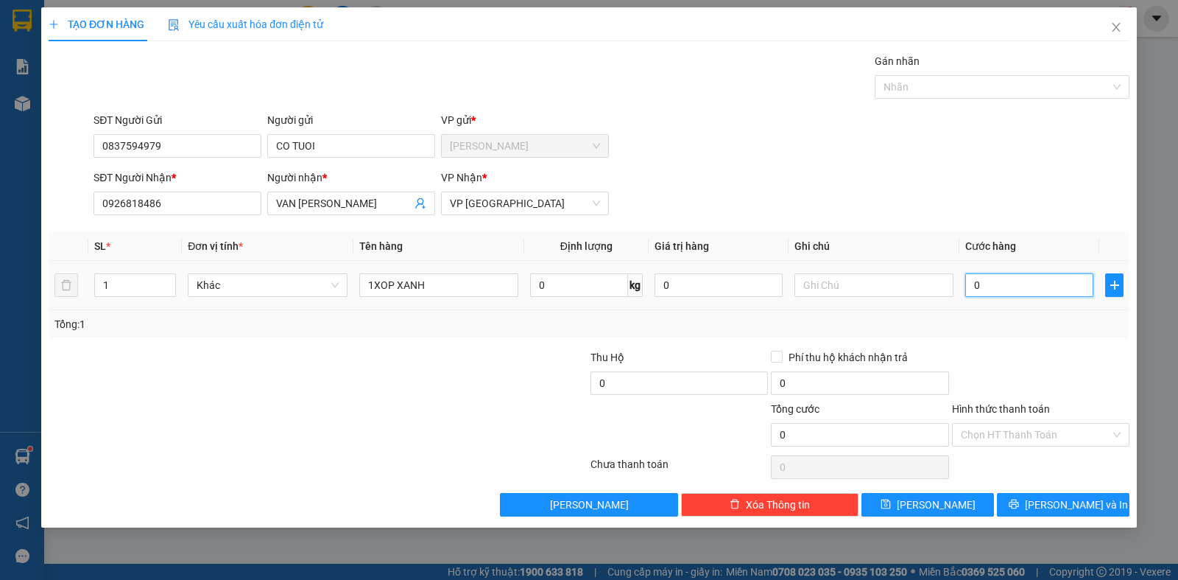
type input "2"
type input "20"
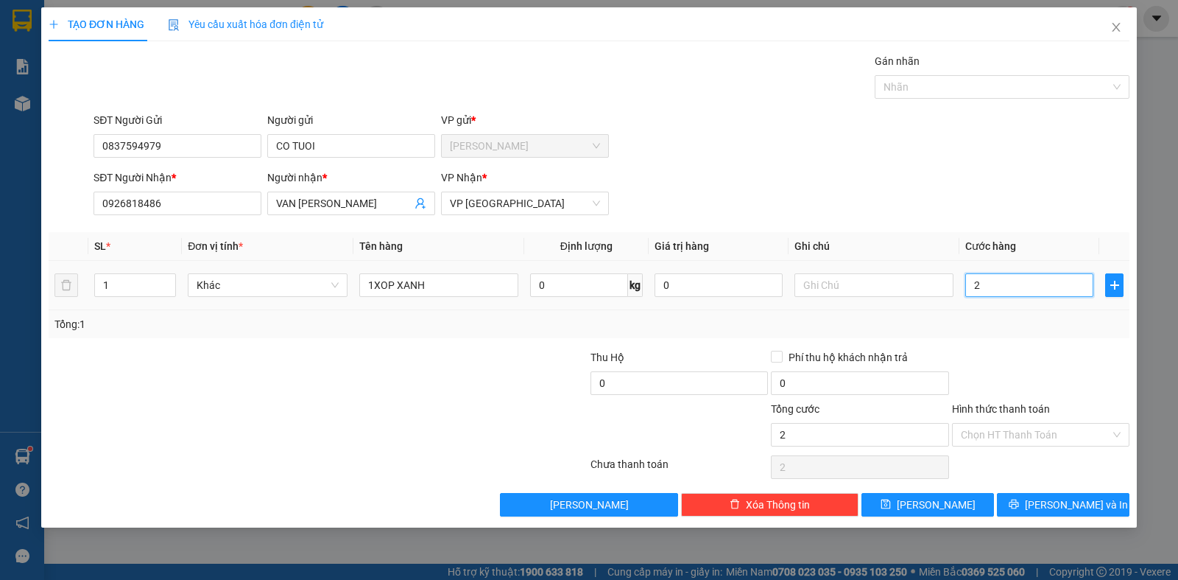
type input "20"
type input "200"
type input "2.000"
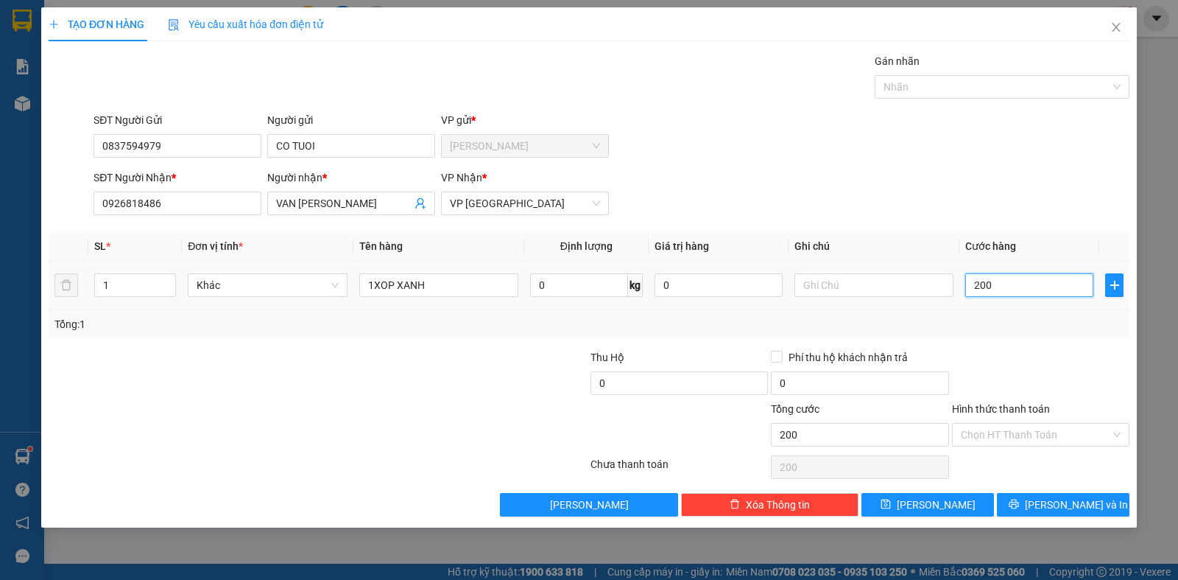
type input "2.000"
type input "20.000"
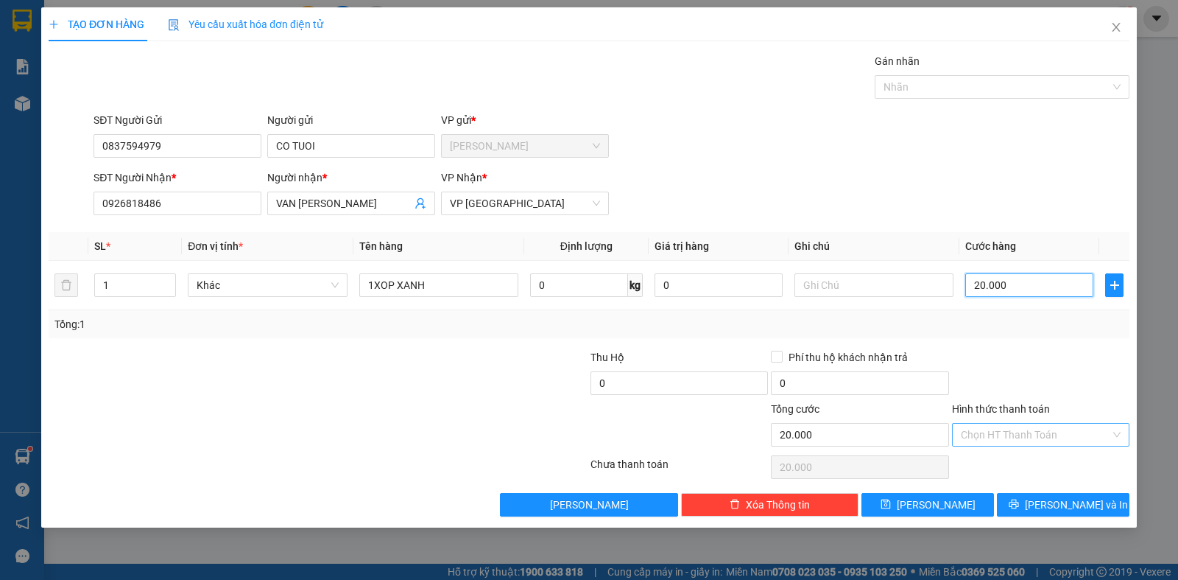
type input "20.000"
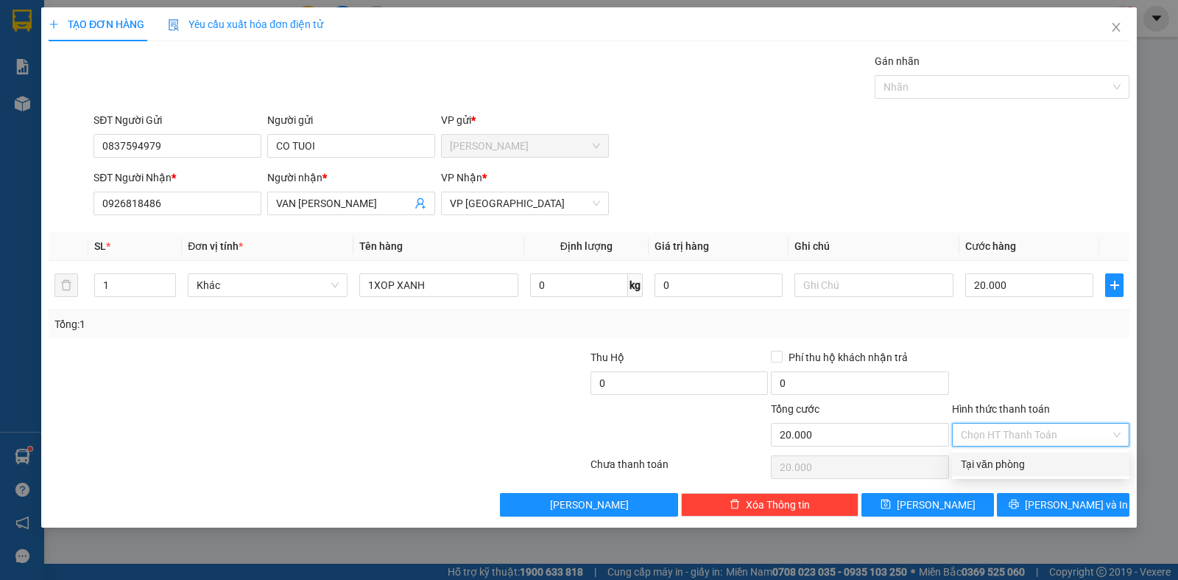
click at [979, 443] on input "Hình thức thanh toán" at bounding box center [1035, 434] width 149 height 22
click at [988, 465] on div "Tại văn phòng" at bounding box center [1041, 464] width 160 height 16
type input "0"
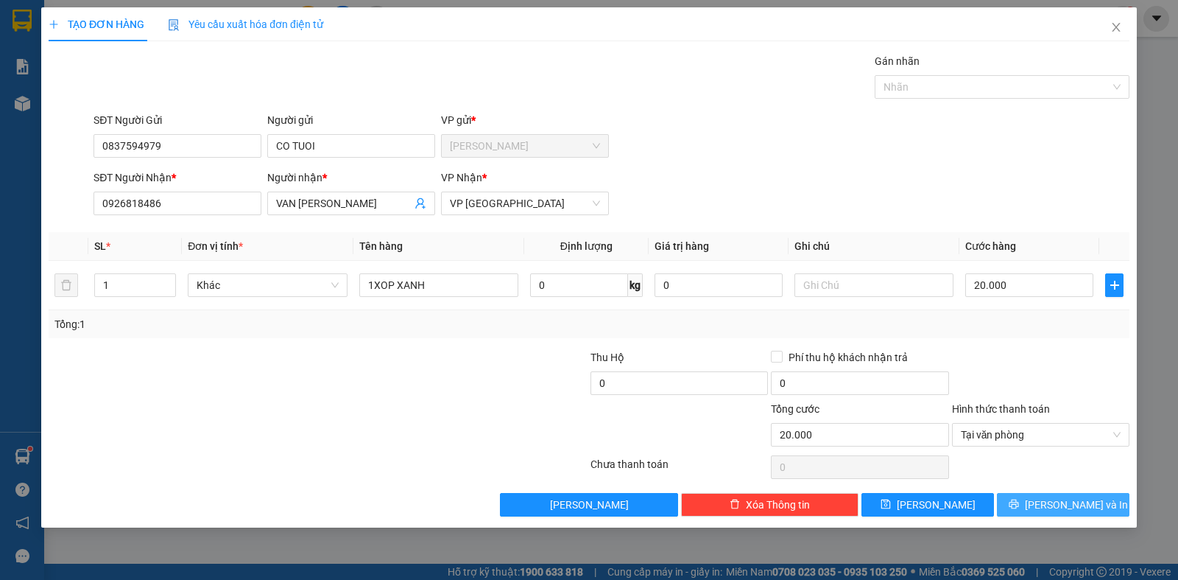
click at [1018, 505] on icon "printer" at bounding box center [1014, 504] width 10 height 10
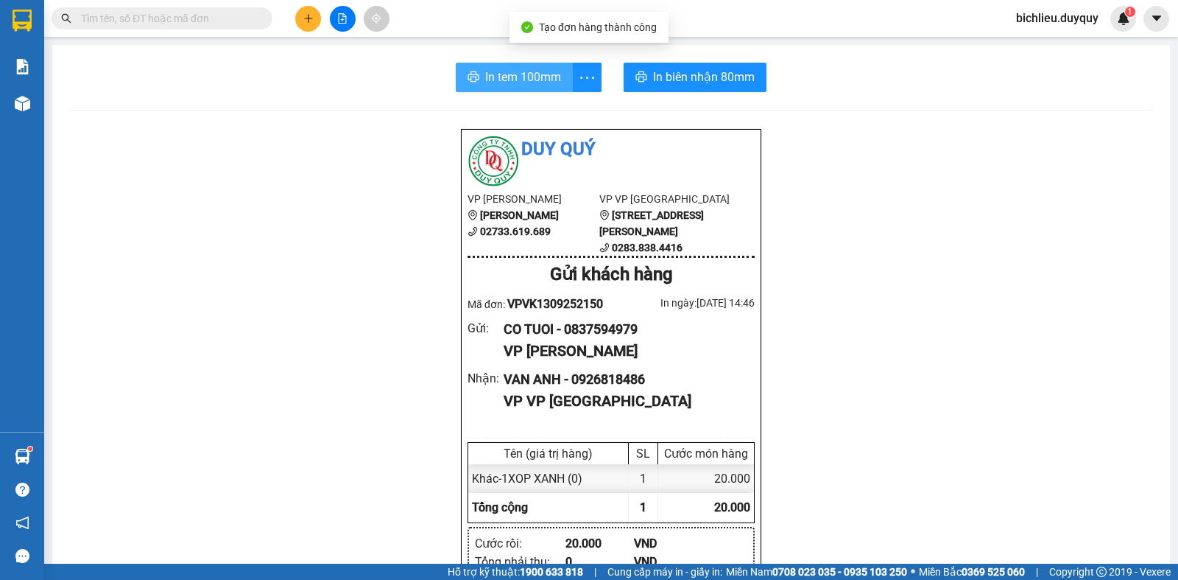
click at [528, 84] on span "In tem 100mm" at bounding box center [523, 77] width 76 height 18
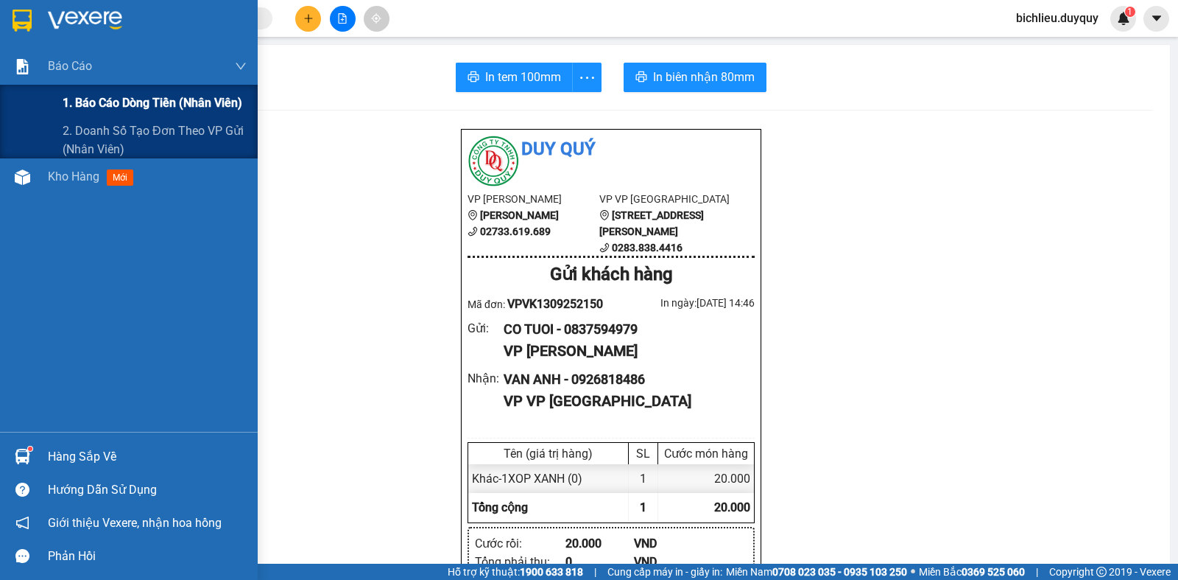
click at [79, 99] on span "1. Báo cáo dòng tiền (nhân viên)" at bounding box center [153, 103] width 180 height 18
